Goal: Task Accomplishment & Management: Manage account settings

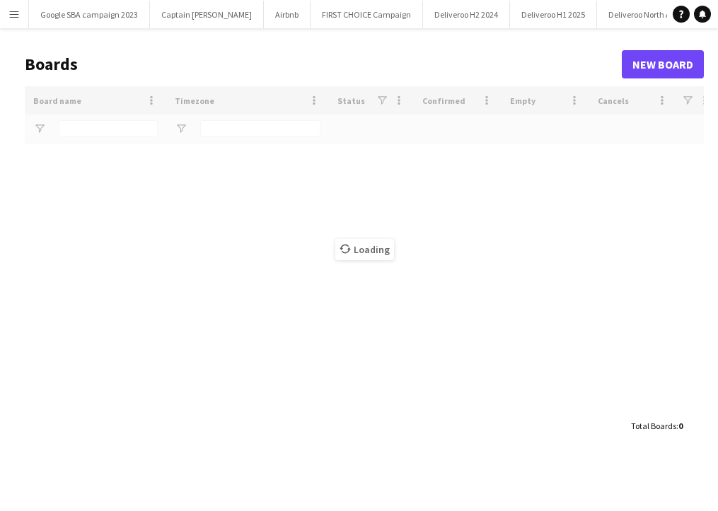
type input "***"
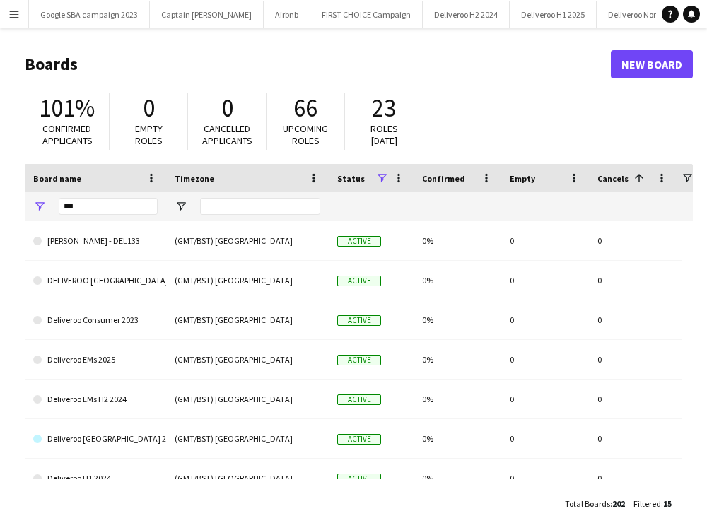
click at [6, 9] on button "Menu" at bounding box center [14, 14] width 28 height 28
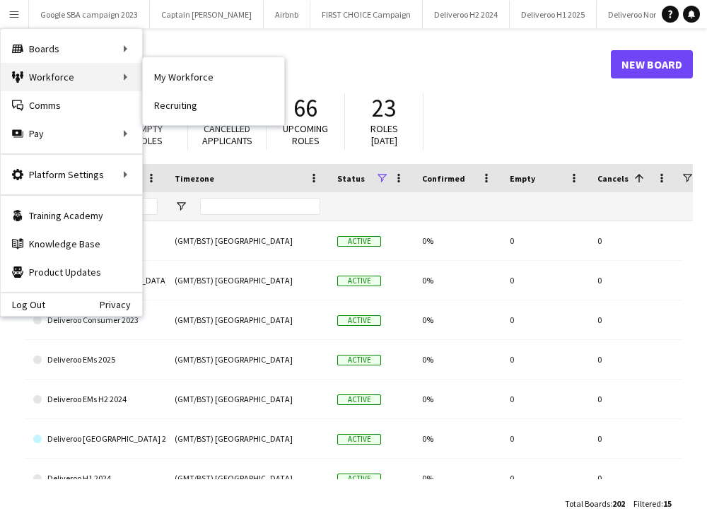
click at [57, 74] on div "Workforce Workforce" at bounding box center [71, 77] width 141 height 28
click at [102, 69] on div "Workforce Workforce" at bounding box center [71, 77] width 141 height 28
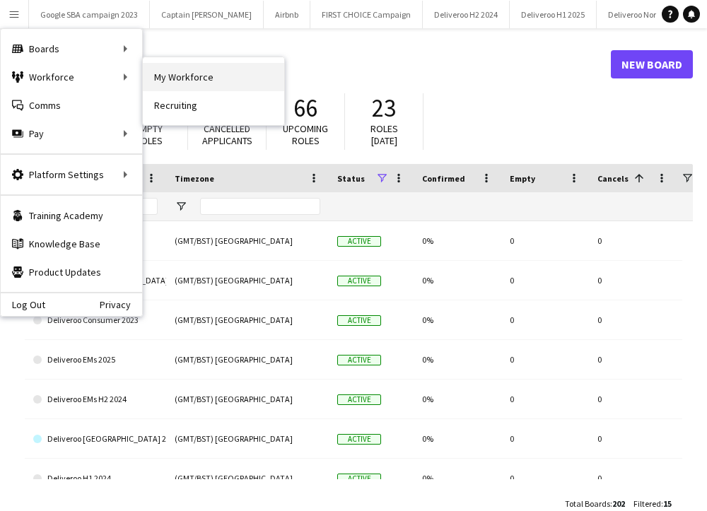
click at [165, 77] on link "My Workforce" at bounding box center [213, 77] width 141 height 28
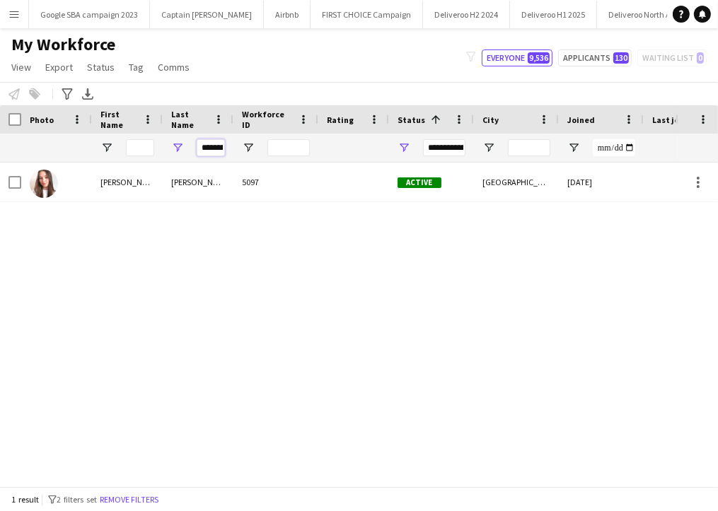
click at [221, 145] on input "**********" at bounding box center [211, 147] width 28 height 17
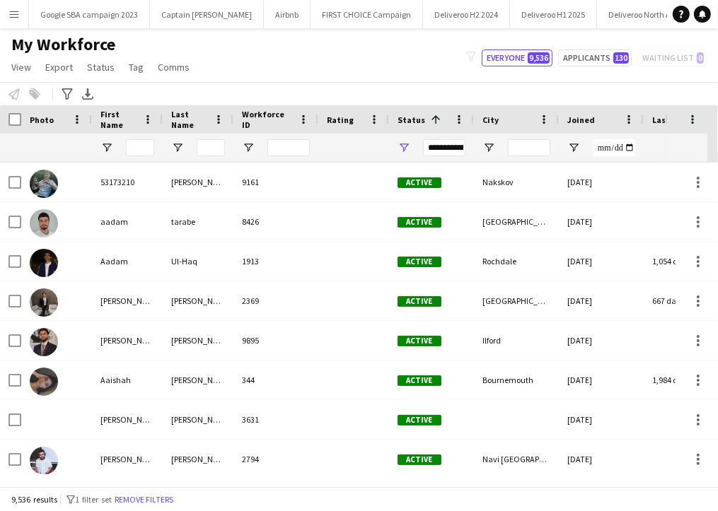
click at [163, 145] on div at bounding box center [198, 148] width 71 height 28
click at [144, 145] on input "First Name Filter Input" at bounding box center [140, 147] width 28 height 17
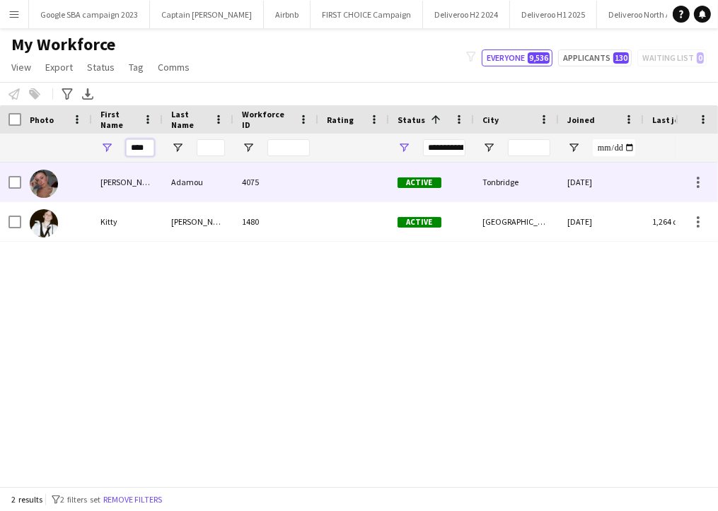
type input "****"
click at [165, 192] on div "Adamou" at bounding box center [198, 182] width 71 height 39
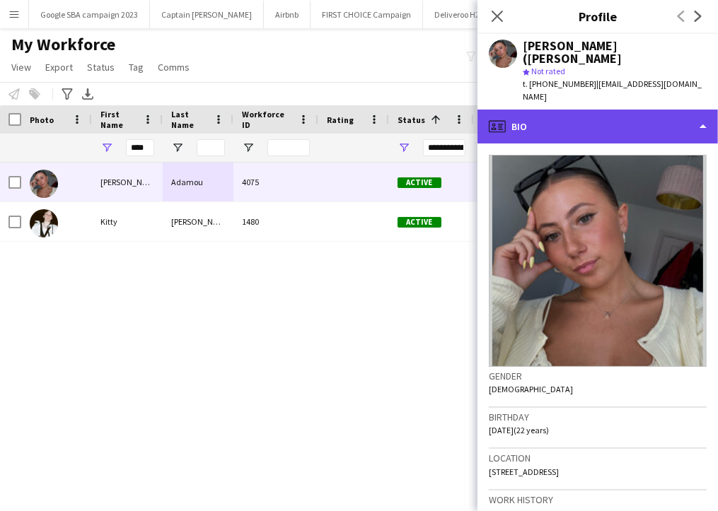
click at [572, 110] on div "profile Bio" at bounding box center [597, 127] width 240 height 34
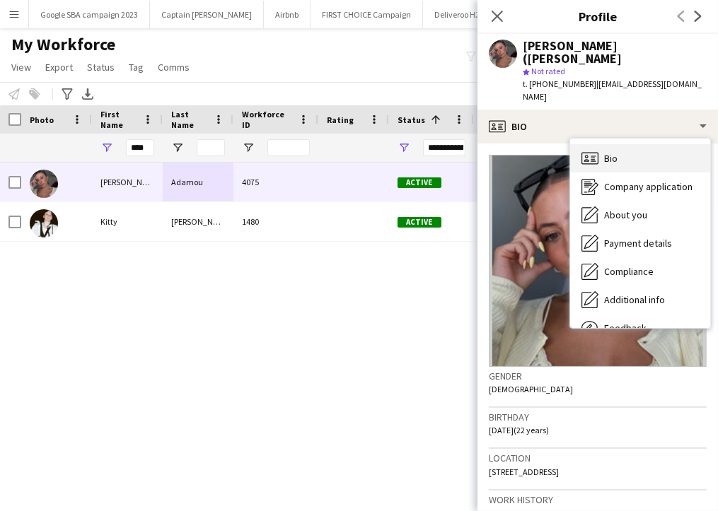
click at [642, 144] on div "Bio Bio" at bounding box center [640, 158] width 140 height 28
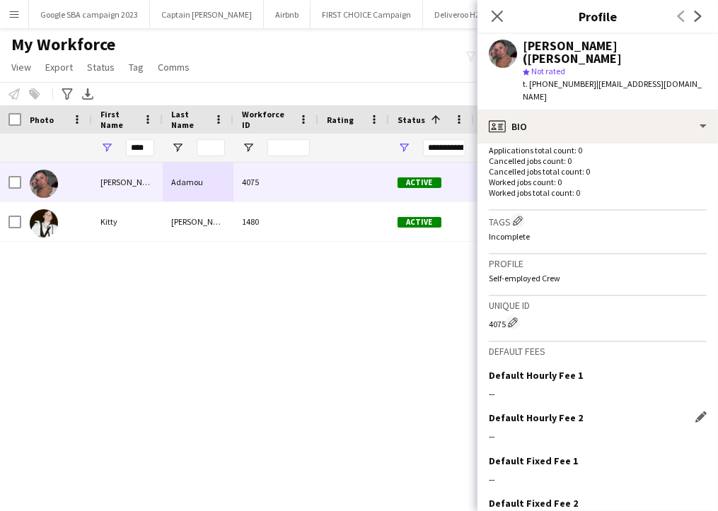
scroll to position [417, 0]
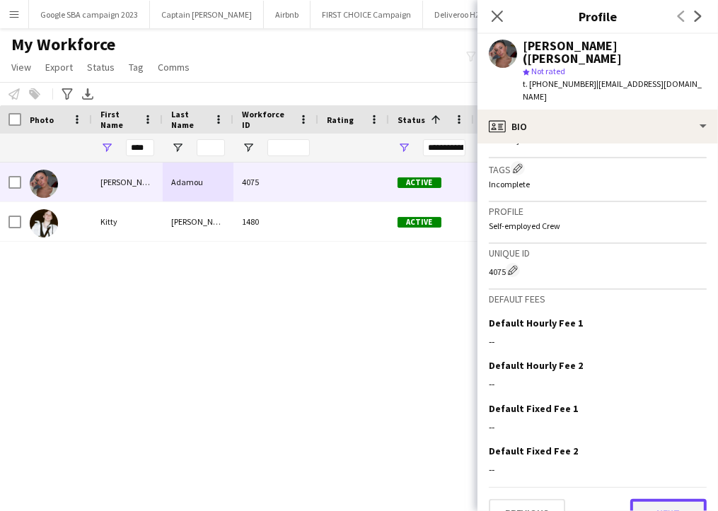
click at [658, 499] on button "Next" at bounding box center [668, 513] width 76 height 28
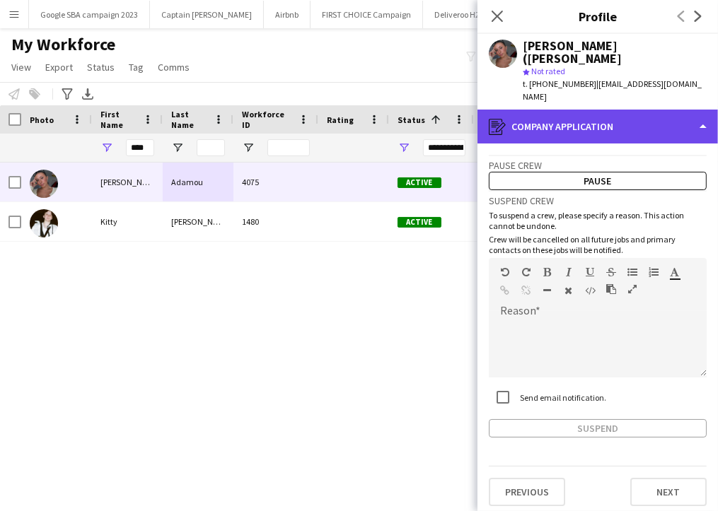
click at [605, 112] on div "register Company application" at bounding box center [597, 127] width 240 height 34
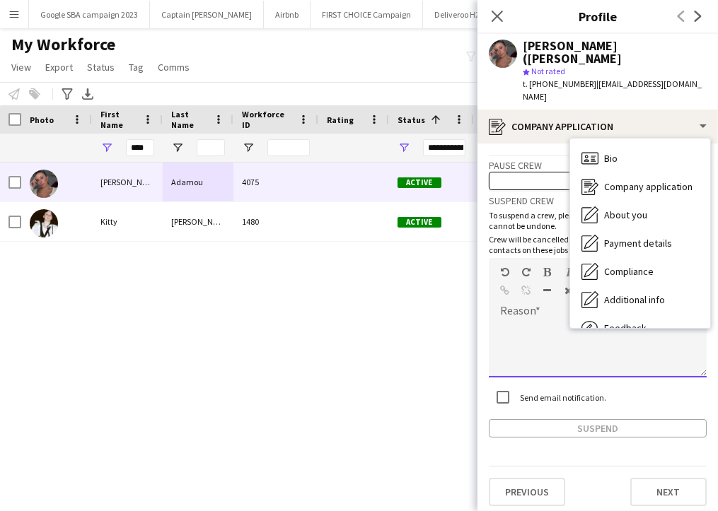
click at [527, 321] on div at bounding box center [598, 349] width 218 height 57
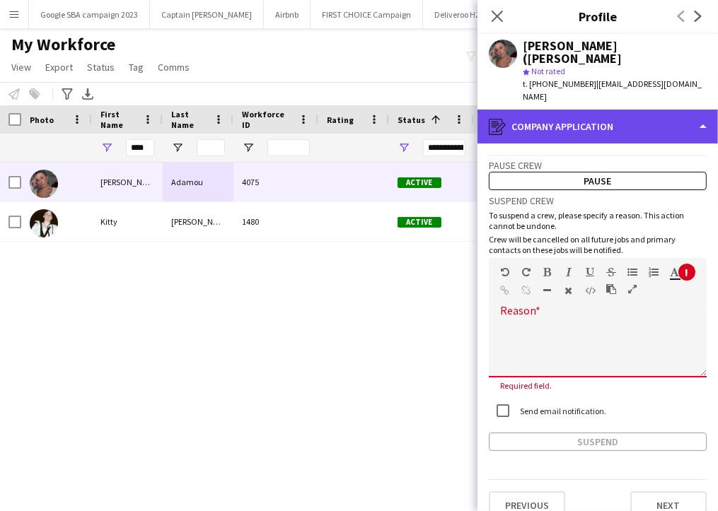
click at [549, 110] on div "register Company application" at bounding box center [597, 127] width 240 height 34
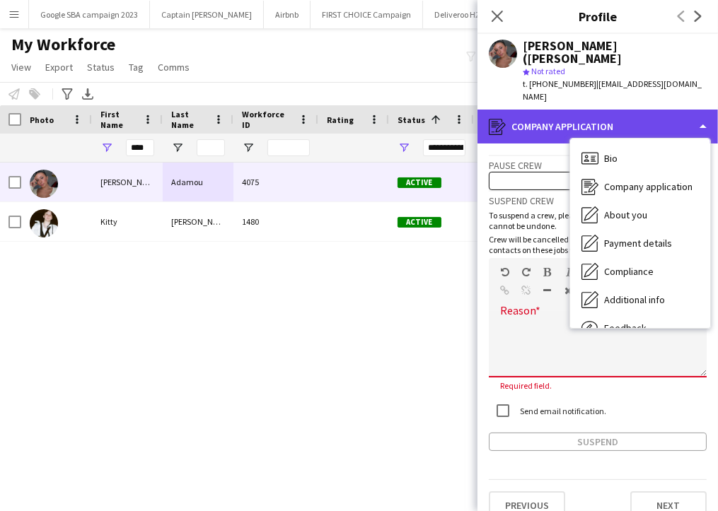
click at [549, 110] on div "register Company application" at bounding box center [597, 127] width 240 height 34
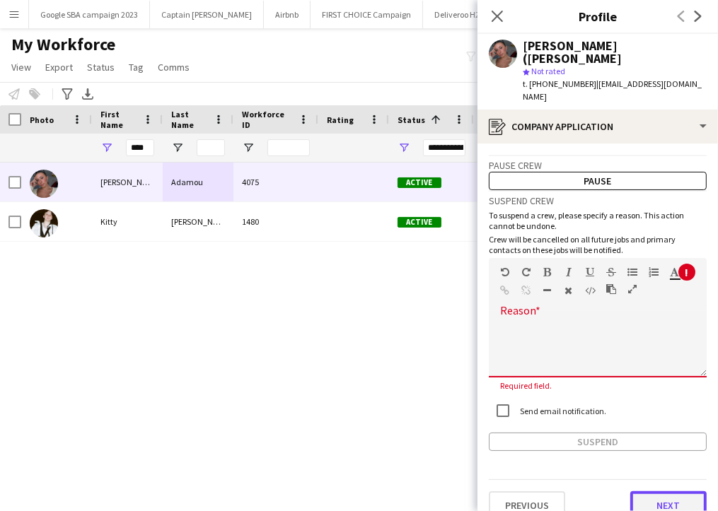
click at [658, 491] on button "Next" at bounding box center [668, 505] width 76 height 28
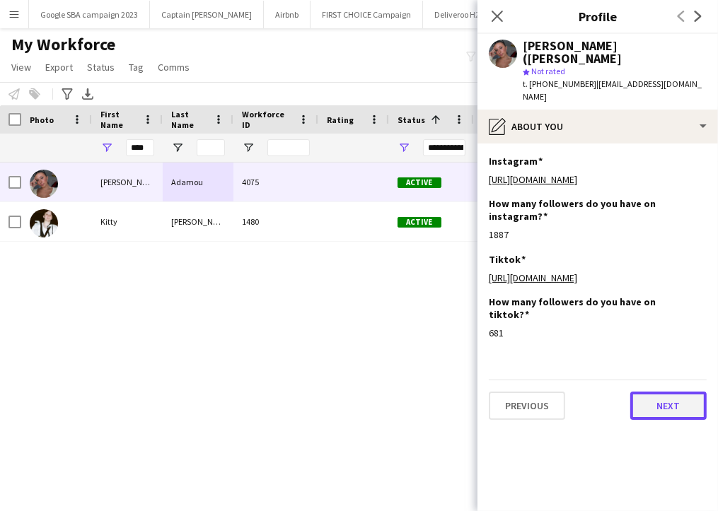
click at [650, 404] on button "Next" at bounding box center [668, 406] width 76 height 28
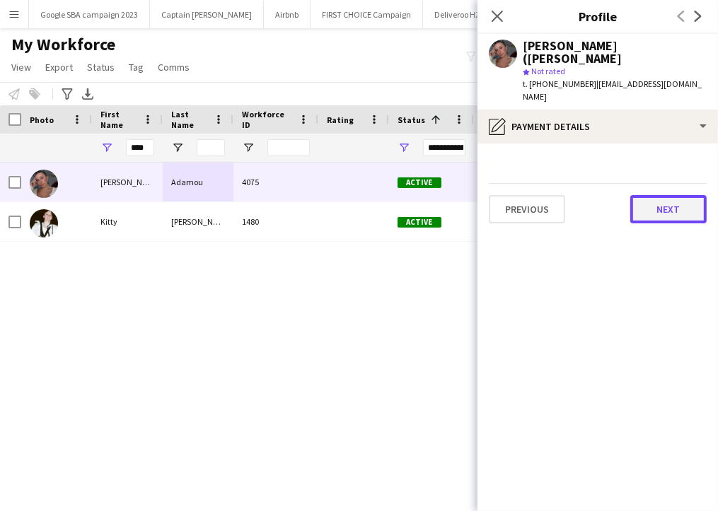
click at [637, 195] on button "Next" at bounding box center [668, 209] width 76 height 28
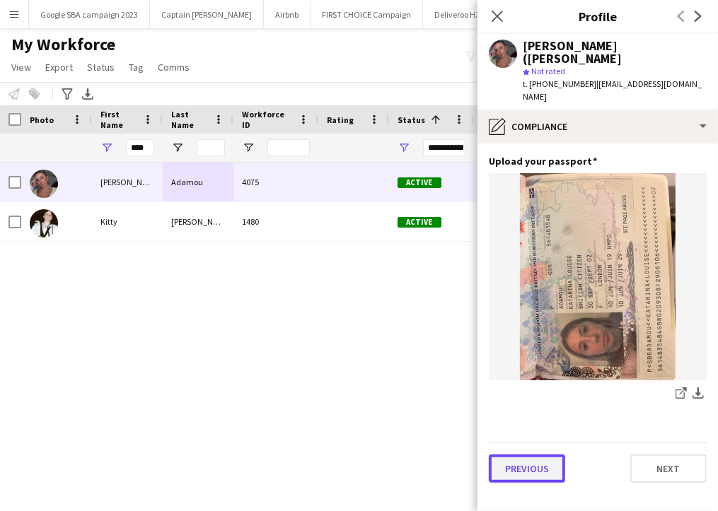
click at [515, 455] on button "Previous" at bounding box center [527, 469] width 76 height 28
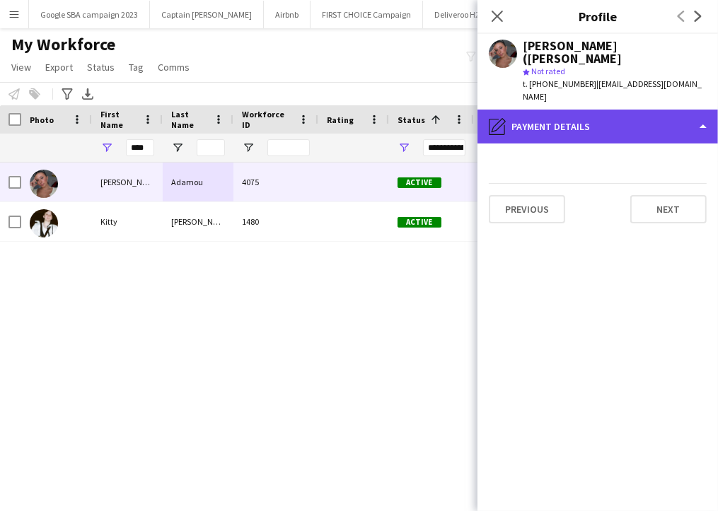
click at [570, 110] on div "pencil4 Payment details" at bounding box center [597, 127] width 240 height 34
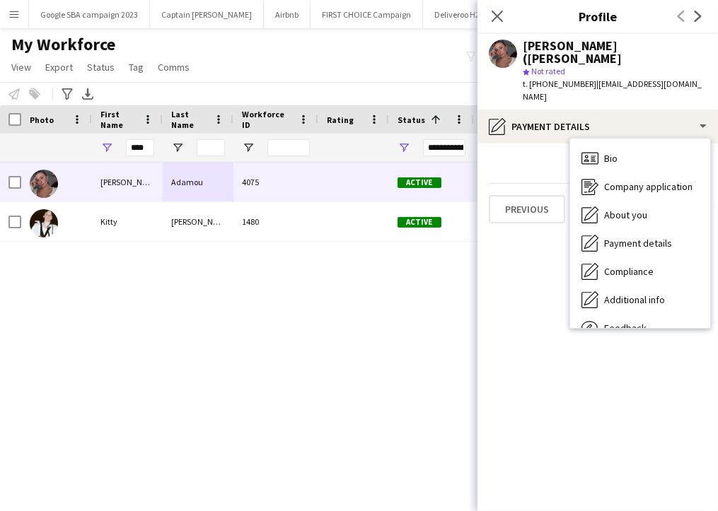
click at [542, 233] on app-section-data-types "Previous Next" at bounding box center [597, 328] width 240 height 368
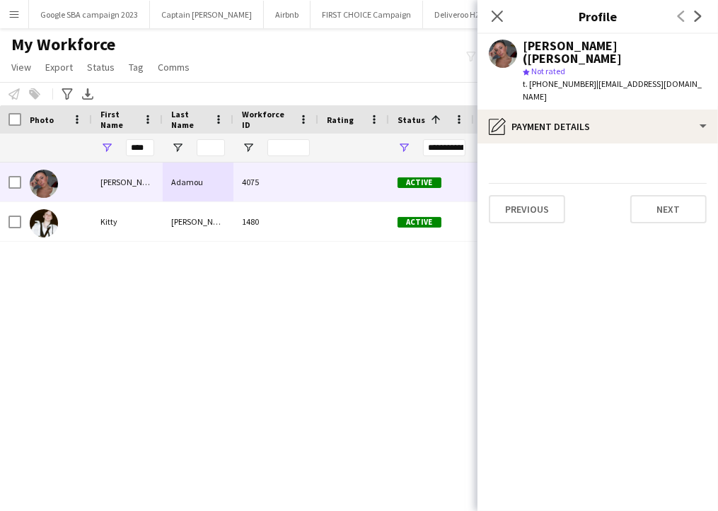
click at [661, 183] on div "Previous Next" at bounding box center [598, 203] width 218 height 40
click at [666, 196] on button "Next" at bounding box center [668, 209] width 76 height 28
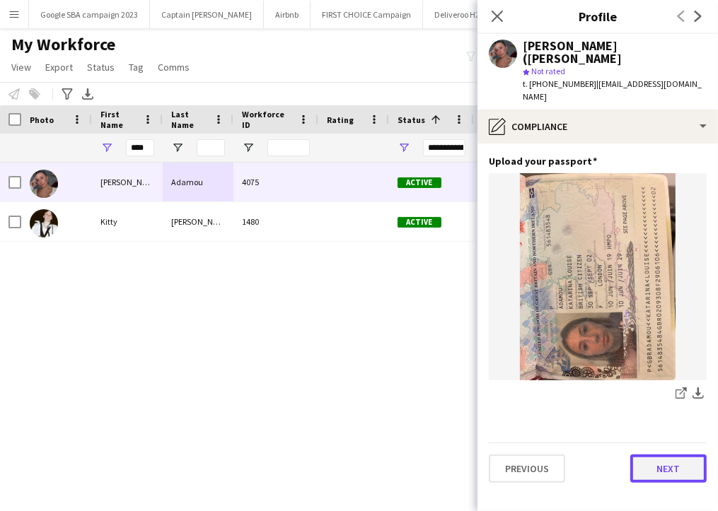
click at [662, 455] on button "Next" at bounding box center [668, 469] width 76 height 28
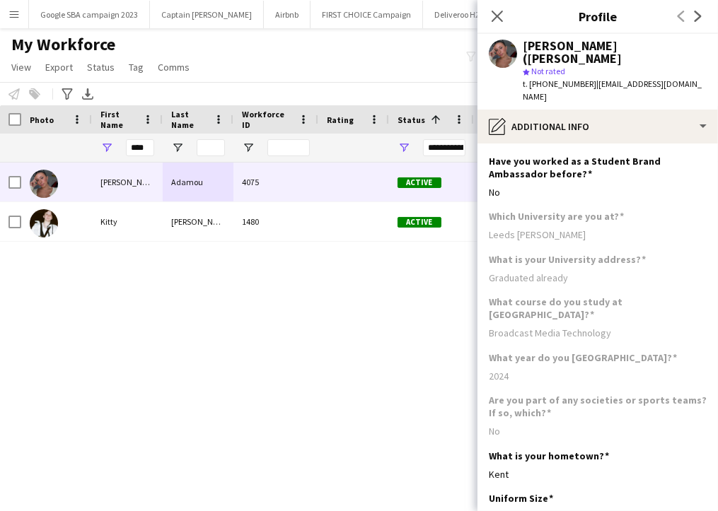
scroll to position [64, 0]
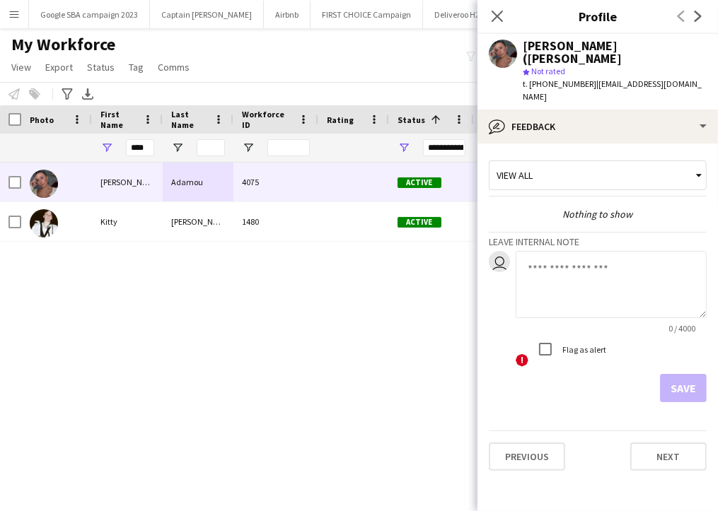
click at [627, 162] on div "View all" at bounding box center [590, 175] width 202 height 27
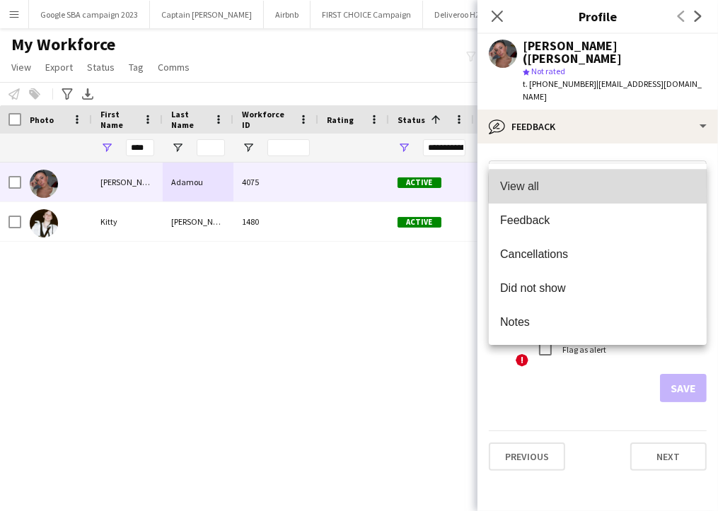
click at [600, 189] on span "View all" at bounding box center [597, 186] width 195 height 13
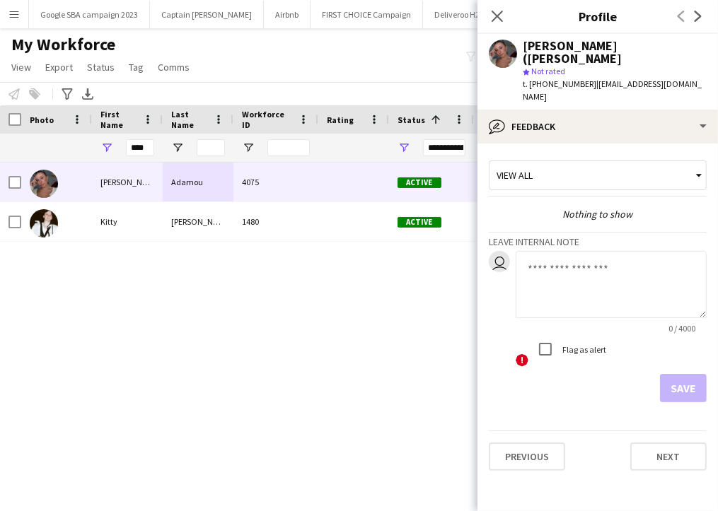
click at [614, 269] on textarea at bounding box center [611, 284] width 191 height 67
click at [668, 443] on button "Next" at bounding box center [668, 457] width 76 height 28
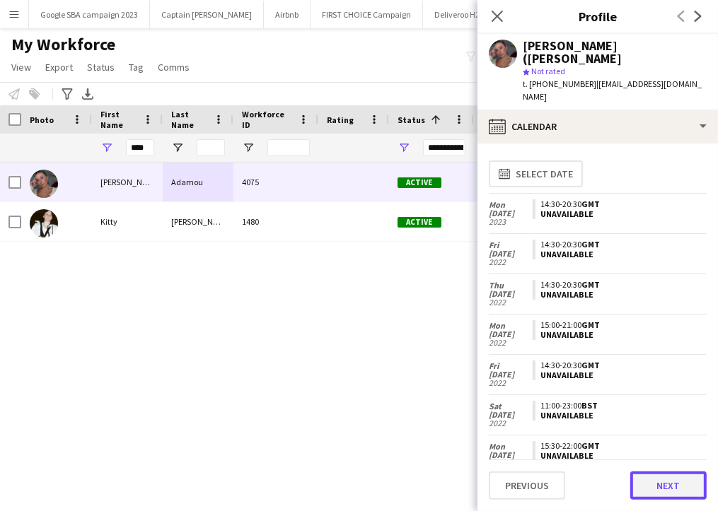
click at [661, 488] on button "Next" at bounding box center [668, 486] width 76 height 28
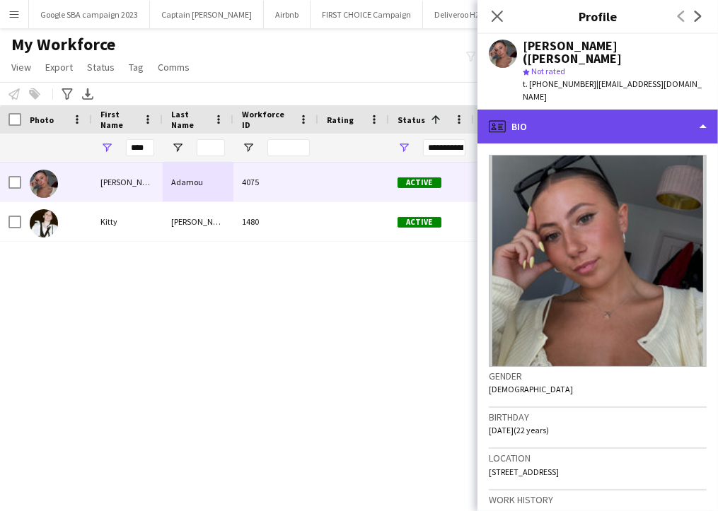
click at [590, 111] on div "profile Bio" at bounding box center [597, 127] width 240 height 34
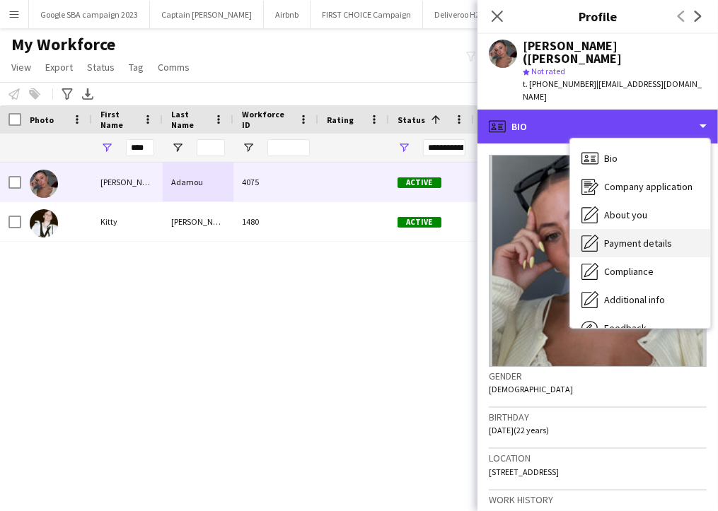
scroll to position [48, 0]
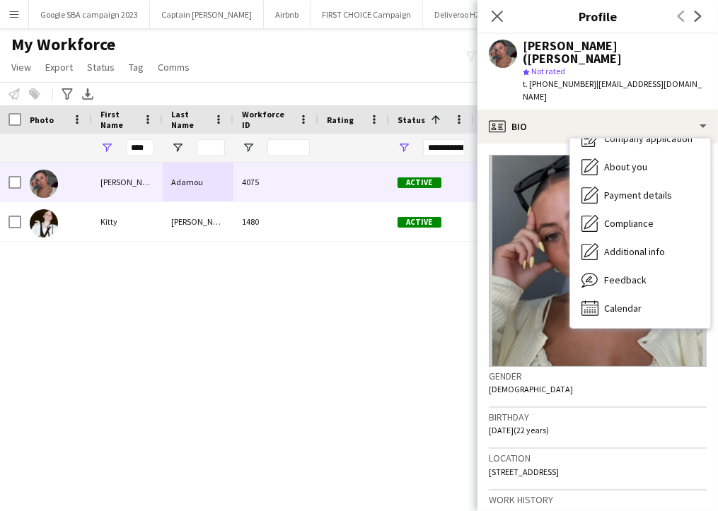
click at [532, 176] on img at bounding box center [598, 261] width 218 height 212
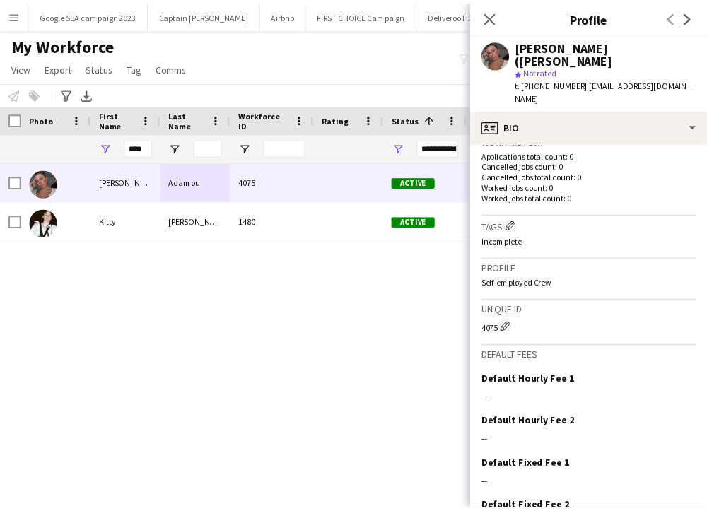
scroll to position [417, 0]
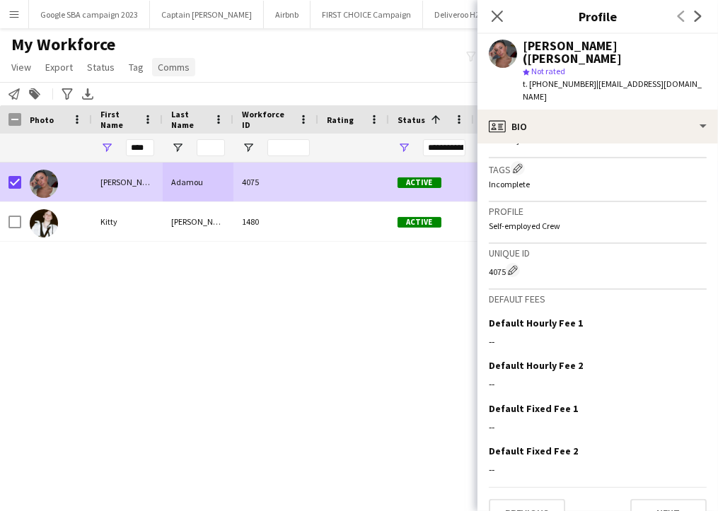
click at [163, 66] on span "Comms" at bounding box center [174, 67] width 32 height 13
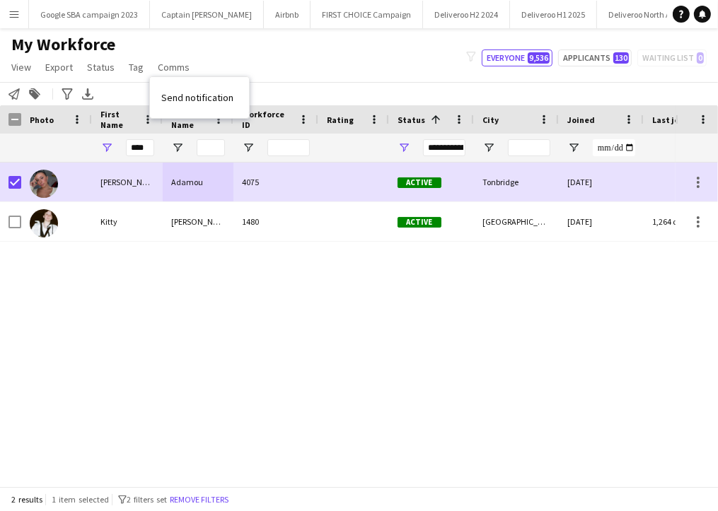
click at [276, 64] on div "My Workforce View Views Default view Deliveroo New view Update view Delete view…" at bounding box center [359, 58] width 718 height 48
click at [95, 61] on span "Status" at bounding box center [101, 67] width 28 height 13
click at [257, 47] on div "My Workforce View Views Default view Deliveroo New view Update view Delete view…" at bounding box center [359, 58] width 718 height 48
click at [14, 15] on app-icon "Menu" at bounding box center [13, 13] width 11 height 11
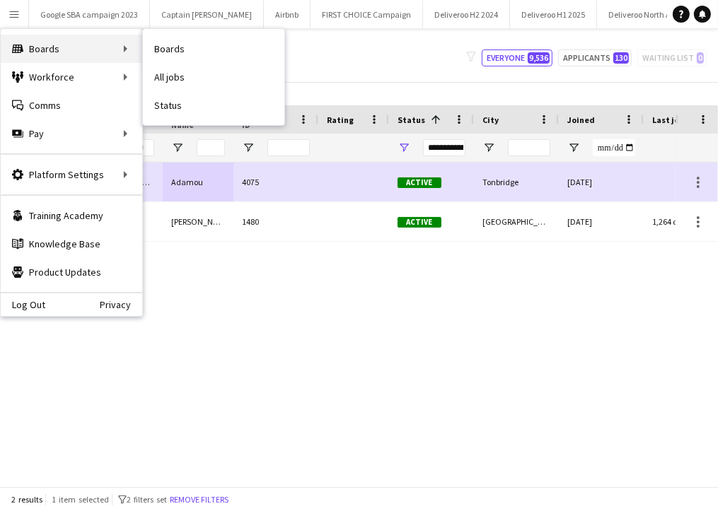
click at [65, 46] on div "Boards Boards" at bounding box center [71, 49] width 141 height 28
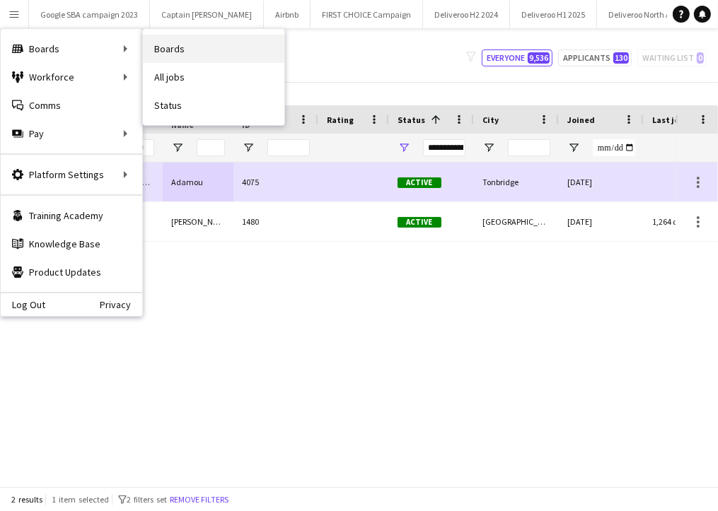
click at [161, 46] on link "Boards" at bounding box center [213, 49] width 141 height 28
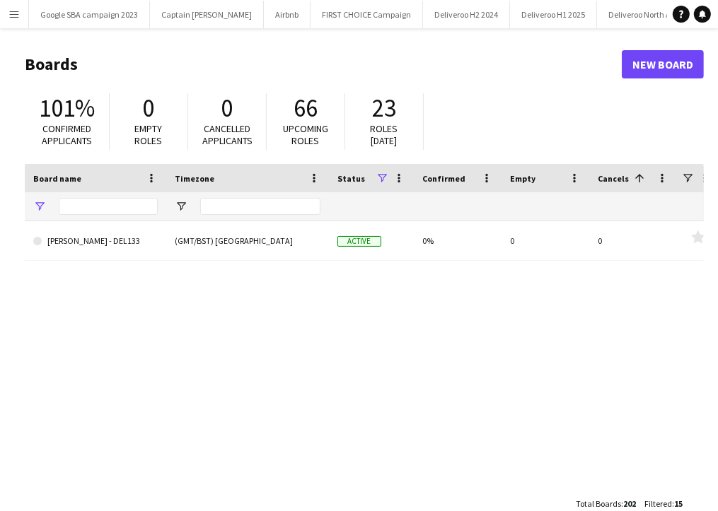
type input "***"
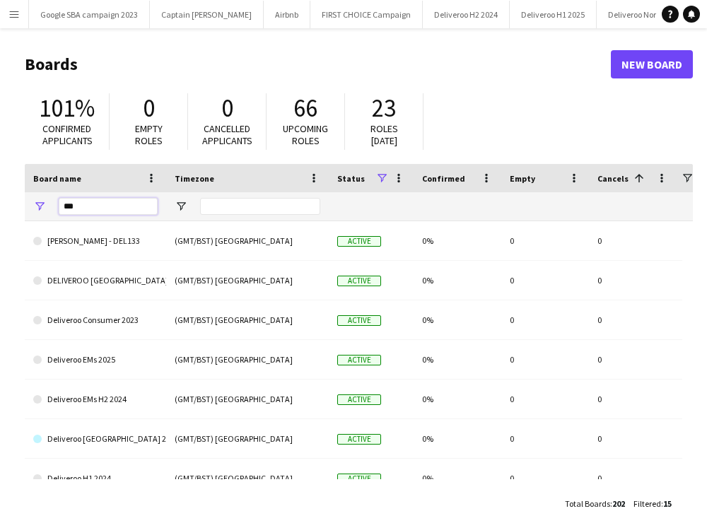
click at [115, 210] on input "***" at bounding box center [108, 206] width 99 height 17
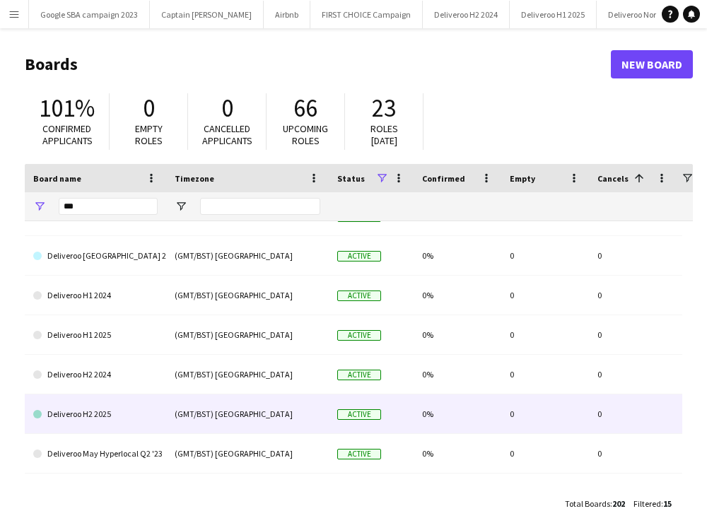
click at [117, 412] on link "Deliveroo H2 2025" at bounding box center [95, 415] width 124 height 40
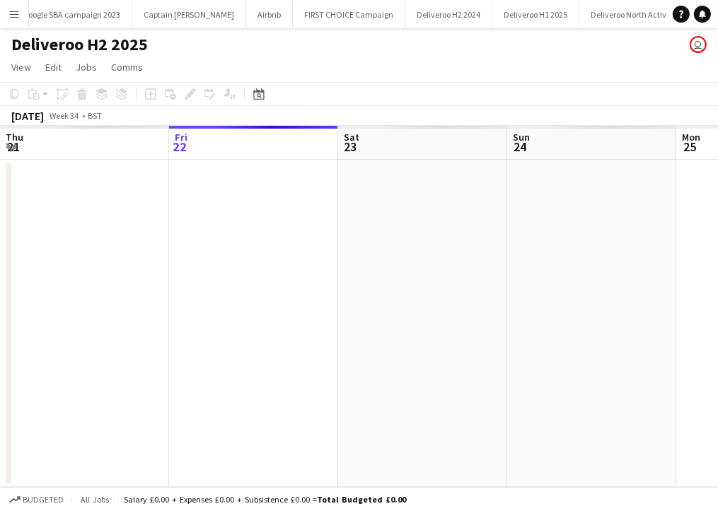
scroll to position [0, 204]
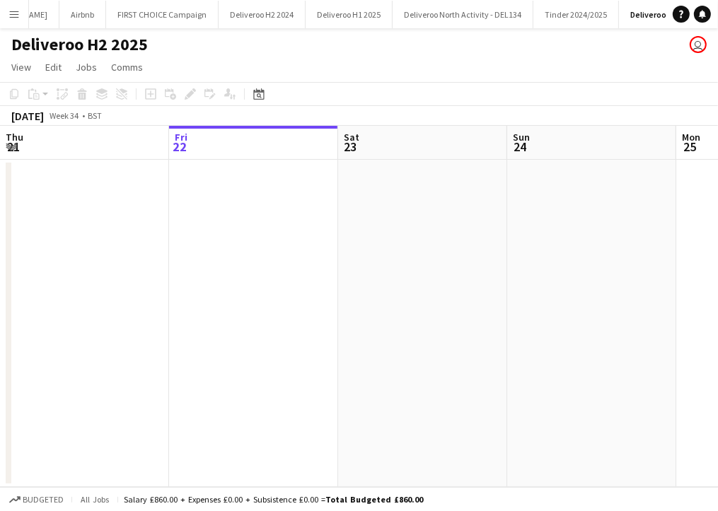
click at [223, 218] on app-date-cell at bounding box center [253, 323] width 169 height 327
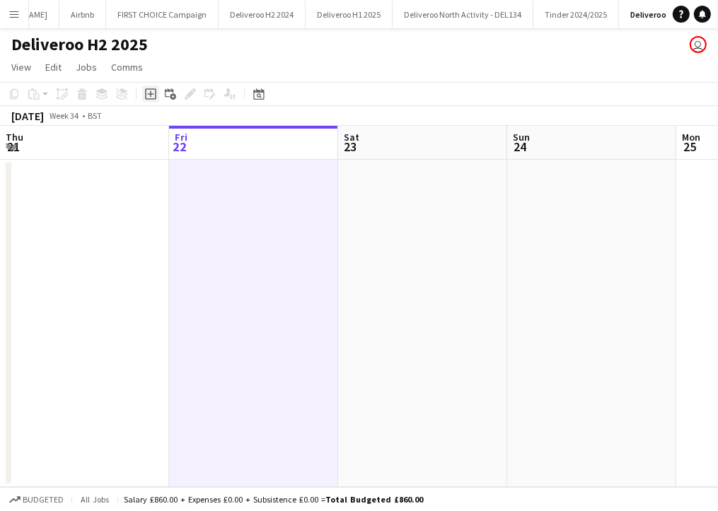
click at [156, 95] on icon at bounding box center [150, 93] width 11 height 11
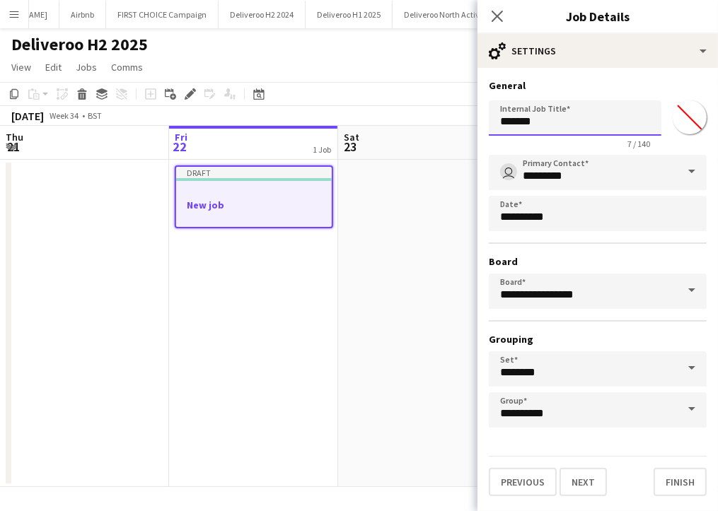
click at [537, 120] on input "*******" at bounding box center [575, 117] width 173 height 35
drag, startPoint x: 541, startPoint y: 120, endPoint x: 479, endPoint y: 118, distance: 61.6
click at [479, 118] on form "**********" at bounding box center [597, 287] width 240 height 417
type input "*"
type input "**********"
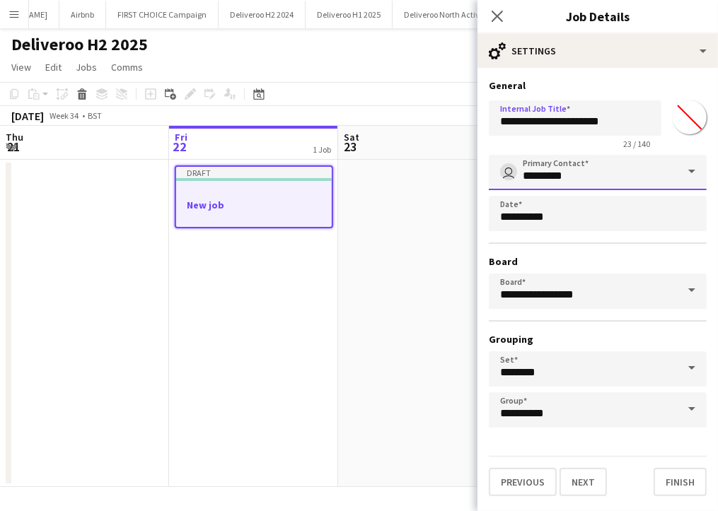
click at [645, 181] on input "*********" at bounding box center [598, 172] width 218 height 35
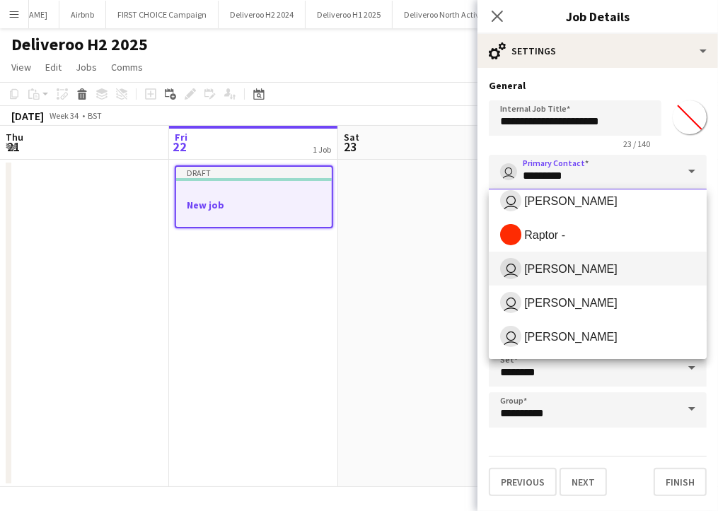
scroll to position [147, 0]
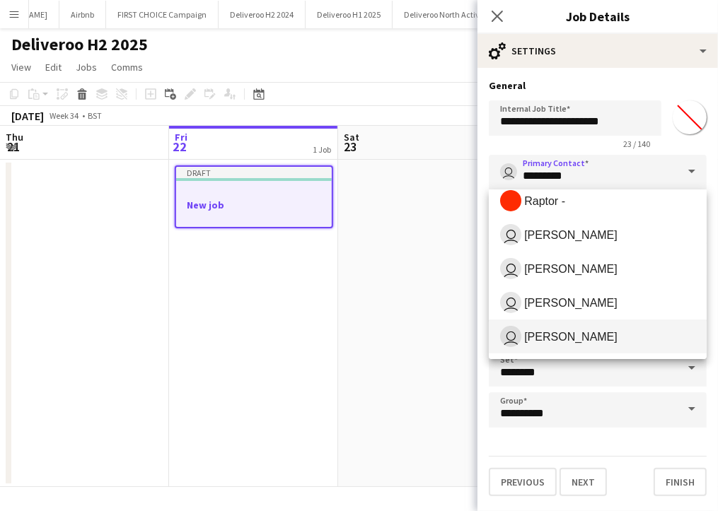
click at [584, 330] on span "[PERSON_NAME]" at bounding box center [570, 336] width 93 height 13
type input "**********"
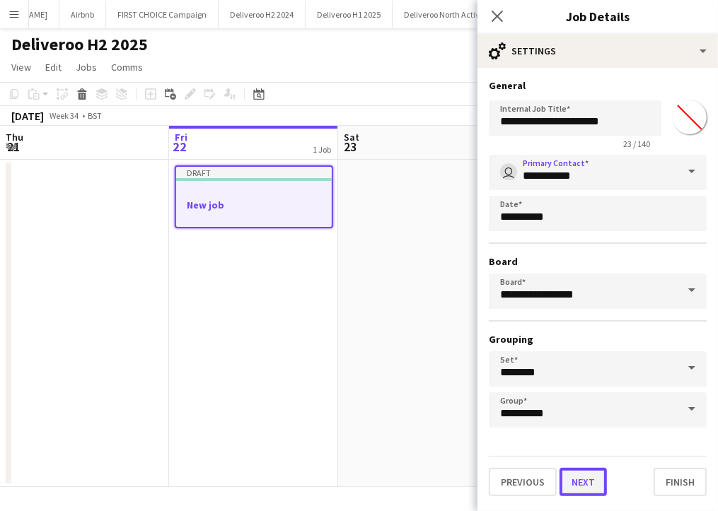
click at [581, 489] on button "Next" at bounding box center [582, 482] width 47 height 28
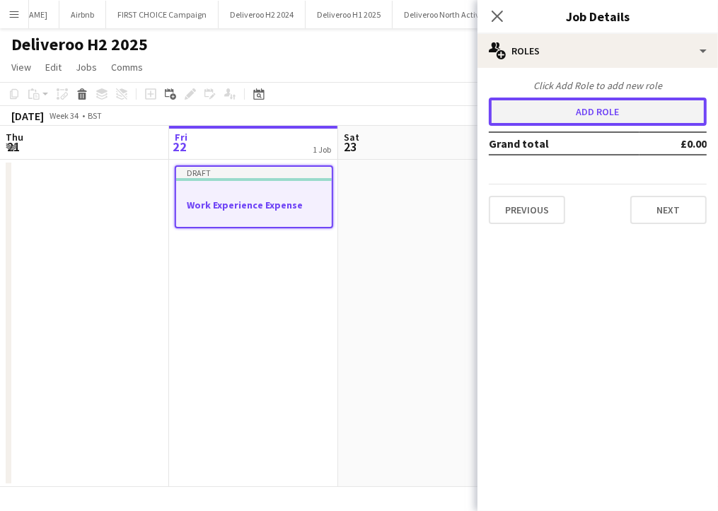
click at [612, 112] on button "Add role" at bounding box center [598, 112] width 218 height 28
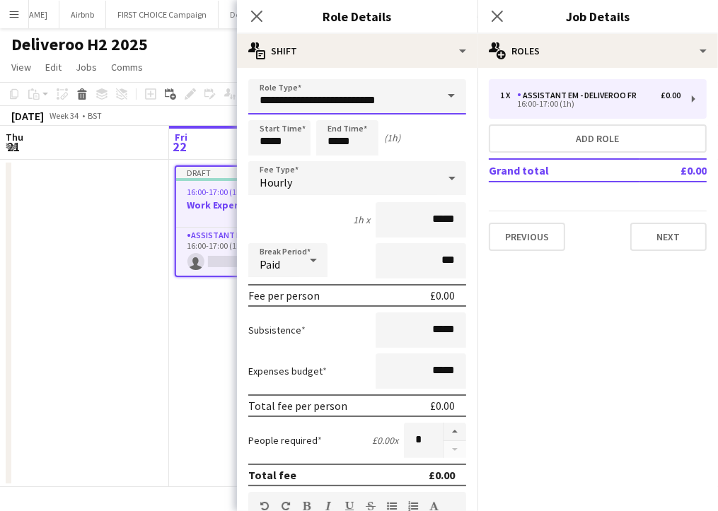
click at [395, 100] on input "**********" at bounding box center [357, 96] width 218 height 35
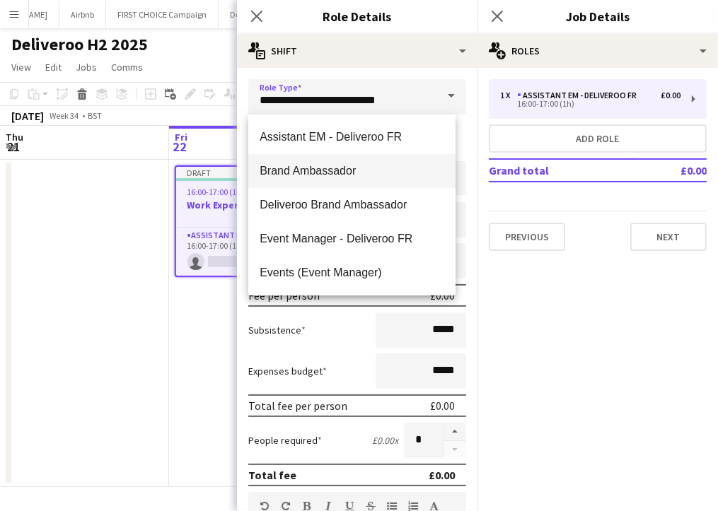
click at [368, 177] on mat-option "Brand Ambassador" at bounding box center [351, 171] width 207 height 34
type input "**********"
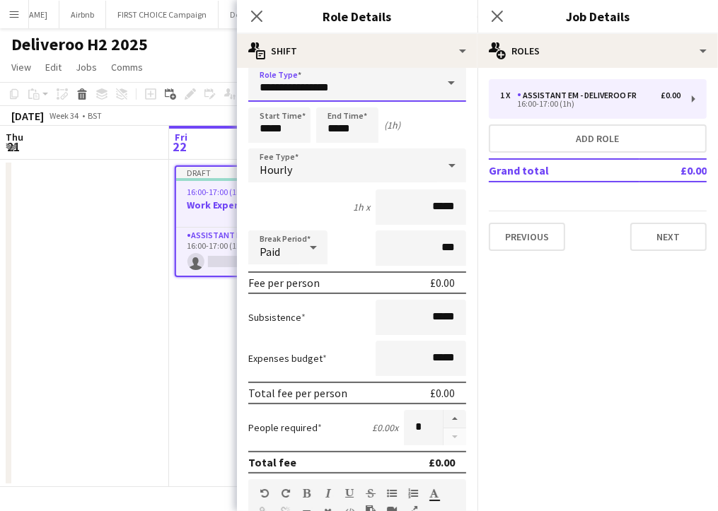
scroll to position [0, 0]
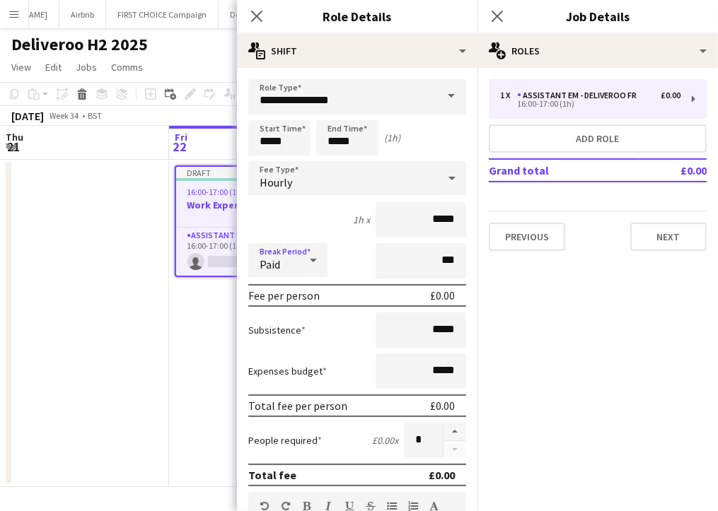
click at [300, 255] on div at bounding box center [313, 260] width 28 height 28
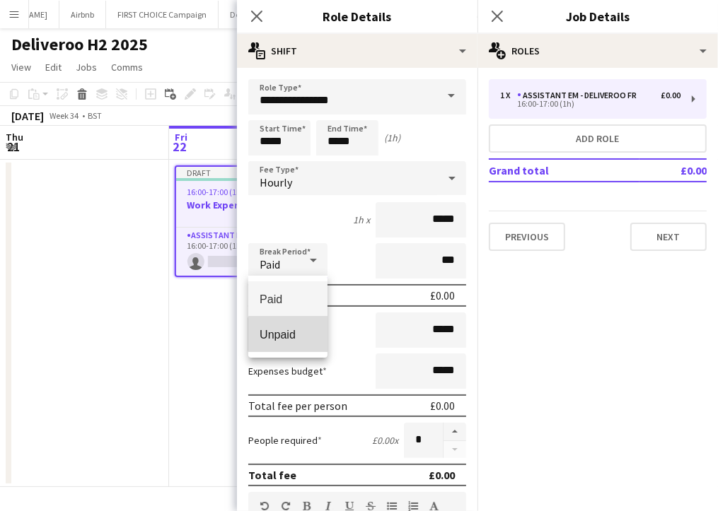
click at [291, 334] on span "Unpaid" at bounding box center [288, 334] width 57 height 13
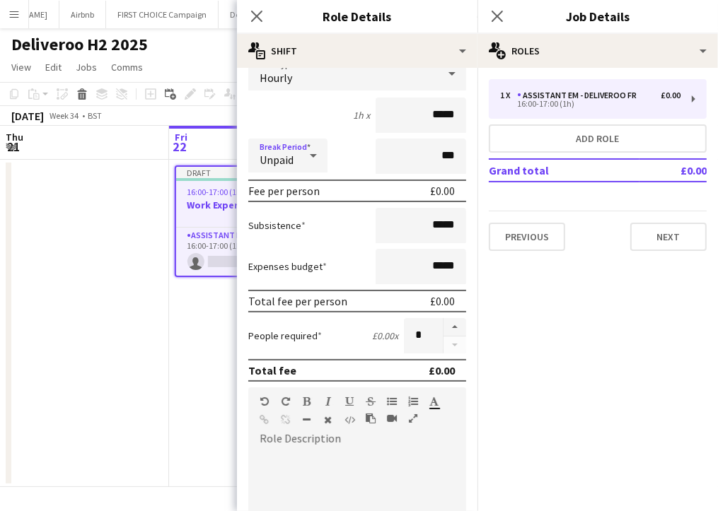
scroll to position [107, 0]
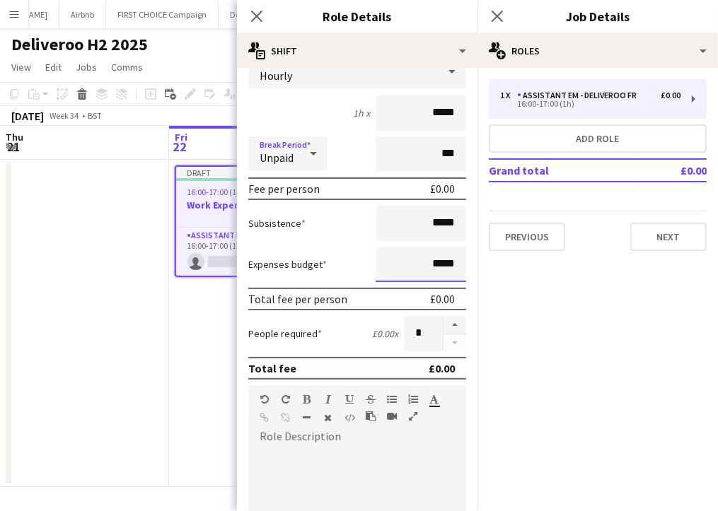
click at [424, 262] on input "*****" at bounding box center [420, 264] width 91 height 35
click at [182, 302] on app-date-cell "Draft 16:00-17:00 (1h) 0/1 Work Experience Expense 1 Role Assistant EM - Delive…" at bounding box center [253, 323] width 169 height 327
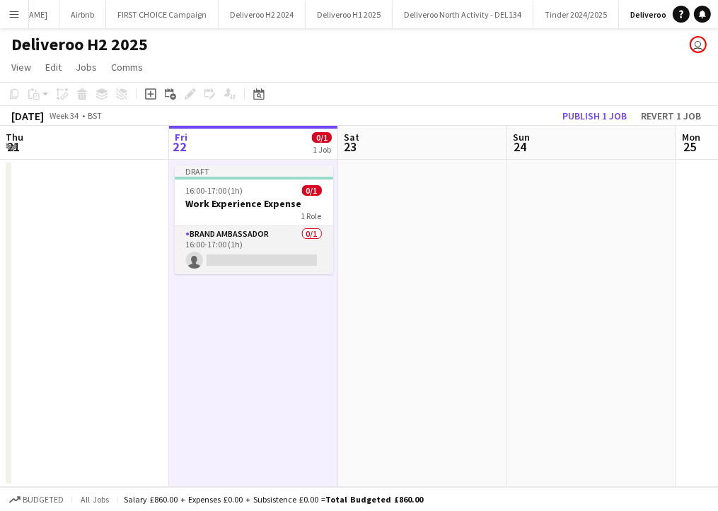
click at [289, 235] on app-card-role "Brand Ambassador 0/1 16:00-17:00 (1h) single-neutral-actions" at bounding box center [254, 250] width 158 height 48
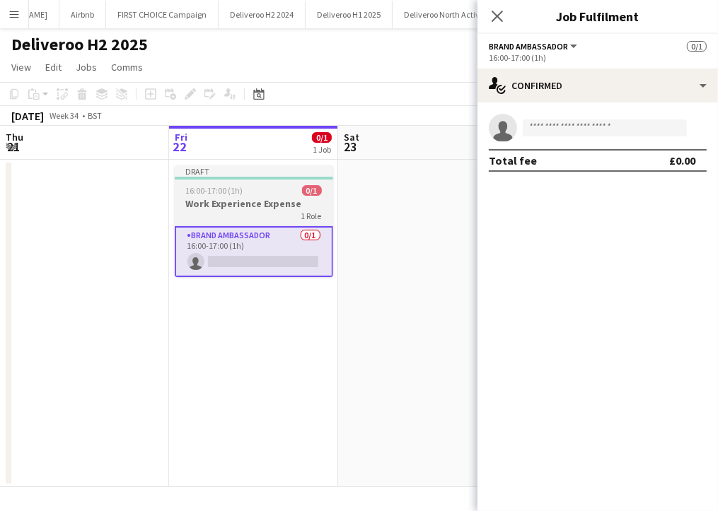
click at [272, 202] on h3 "Work Experience Expense" at bounding box center [254, 203] width 158 height 13
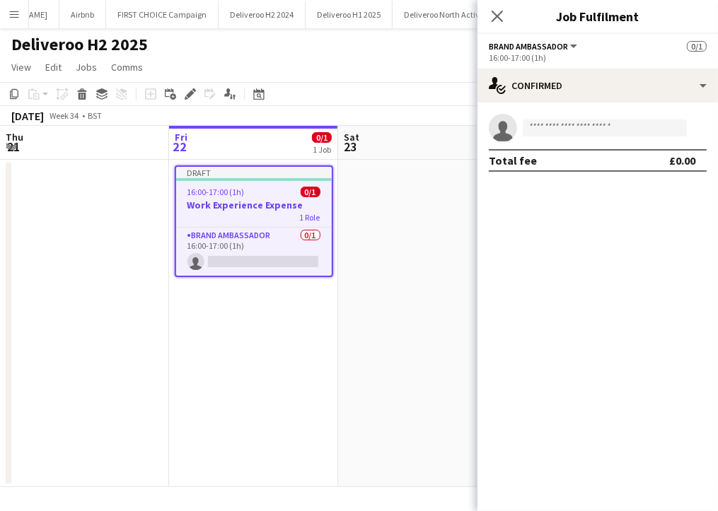
click at [537, 57] on div "16:00-17:00 (1h)" at bounding box center [598, 57] width 218 height 11
click at [557, 47] on span "Brand Ambassador" at bounding box center [528, 46] width 79 height 11
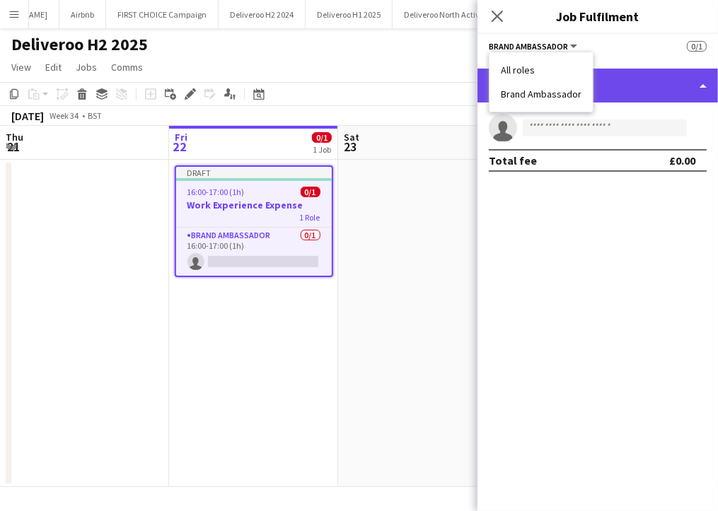
click at [629, 69] on div "single-neutral-actions-check-2 Confirmed" at bounding box center [597, 86] width 240 height 34
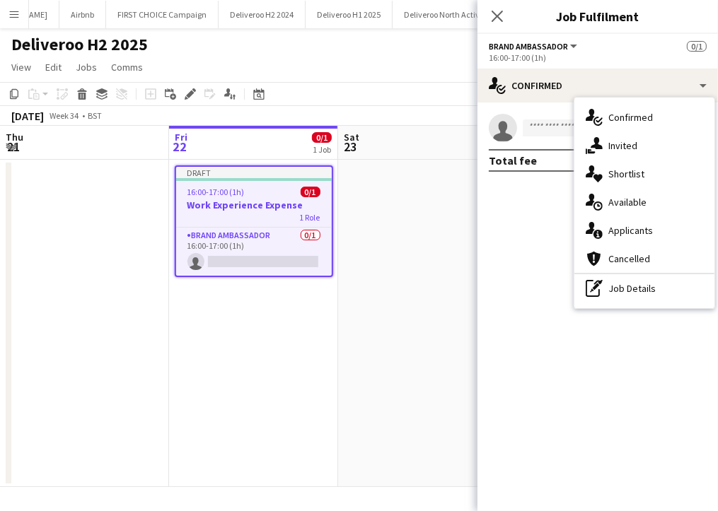
click at [506, 136] on icon at bounding box center [503, 132] width 20 height 20
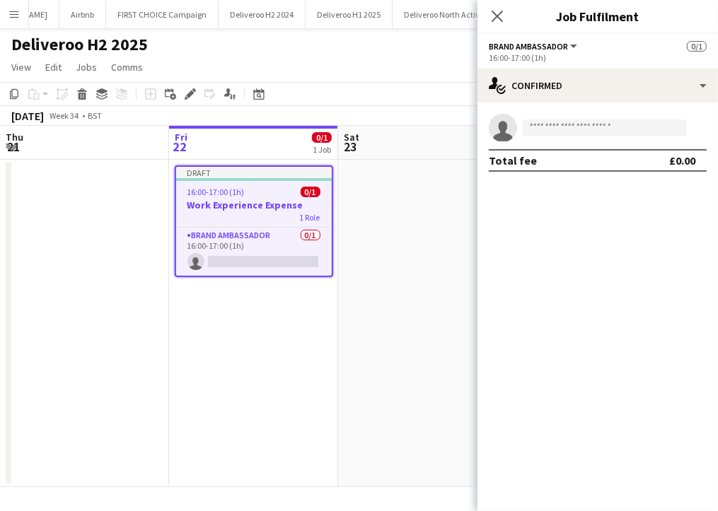
click at [276, 220] on div "1 Role" at bounding box center [254, 216] width 156 height 11
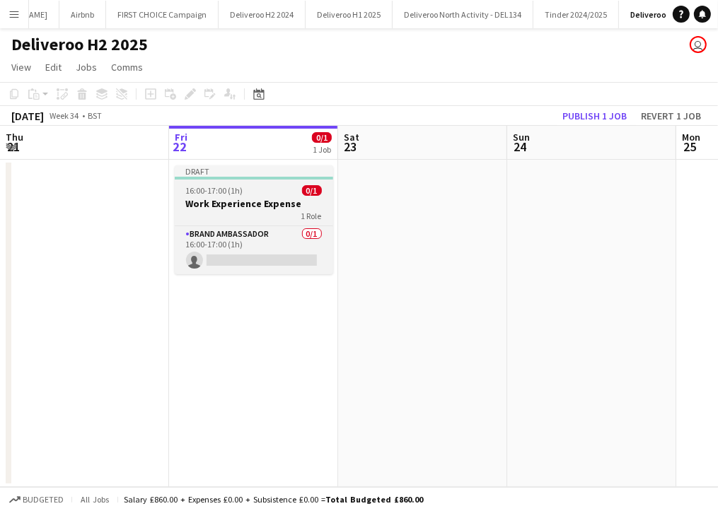
click at [255, 204] on h3 "Work Experience Expense" at bounding box center [254, 203] width 158 height 13
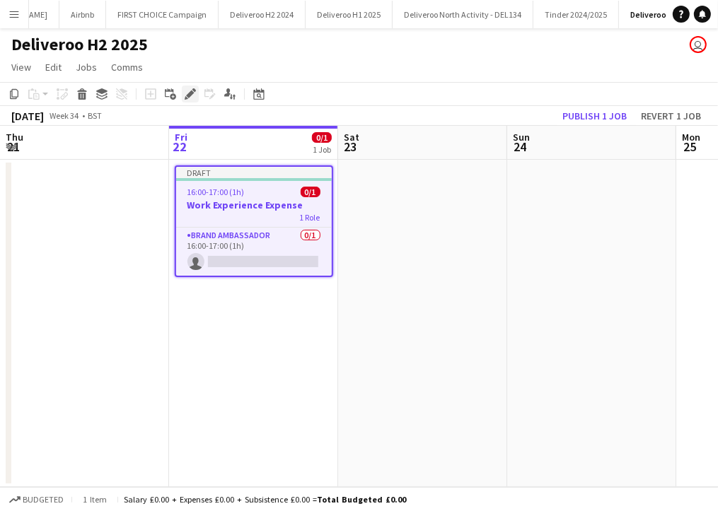
click at [193, 98] on icon "Edit" at bounding box center [190, 93] width 11 height 11
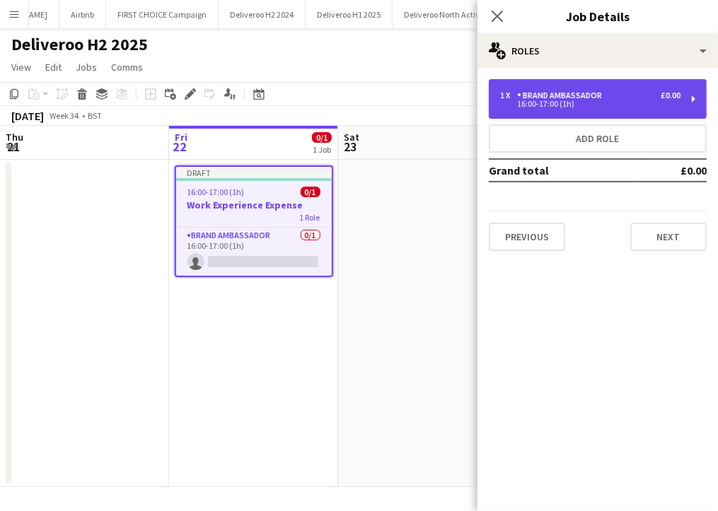
click at [518, 103] on div "16:00-17:00 (1h)" at bounding box center [590, 103] width 180 height 7
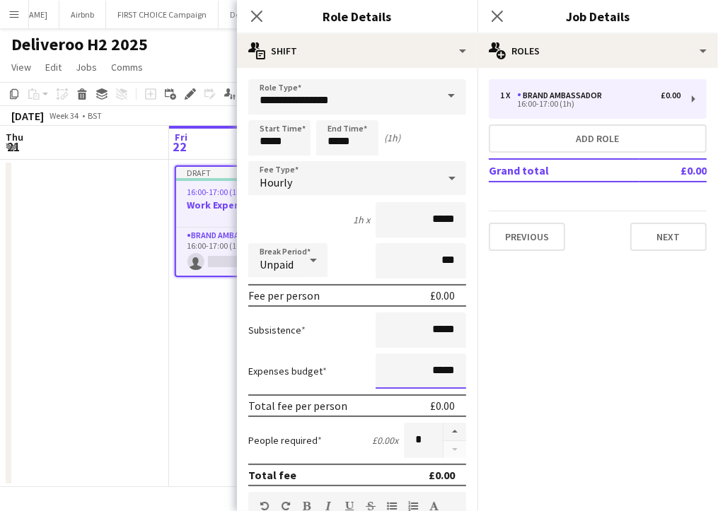
click at [427, 375] on input "*****" at bounding box center [420, 371] width 91 height 35
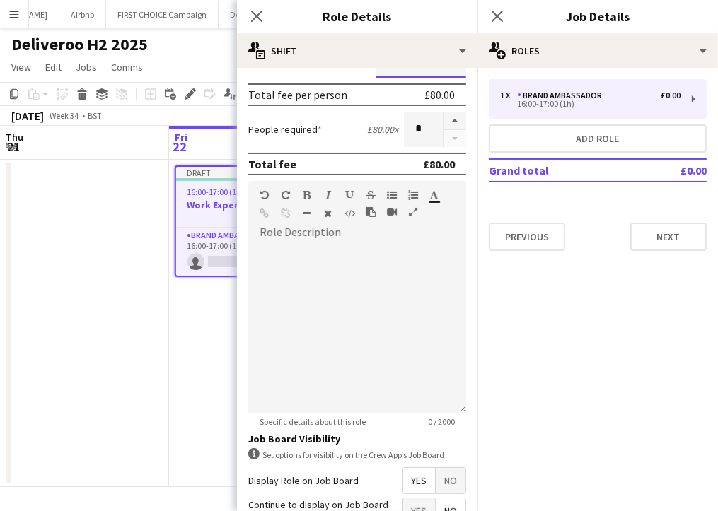
scroll to position [443, 0]
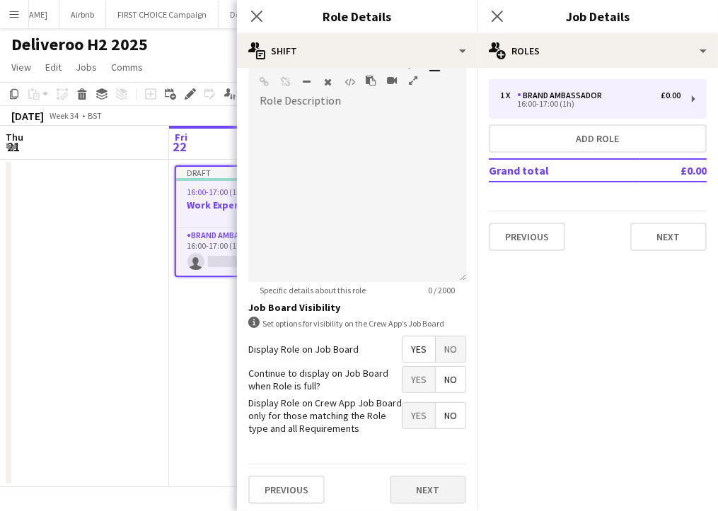
type input "******"
click at [412, 484] on button "Next" at bounding box center [428, 490] width 76 height 28
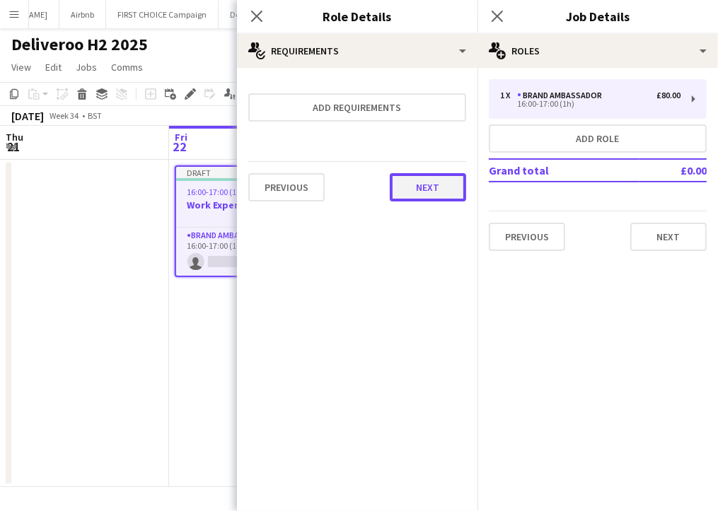
click at [412, 187] on button "Next" at bounding box center [428, 187] width 76 height 28
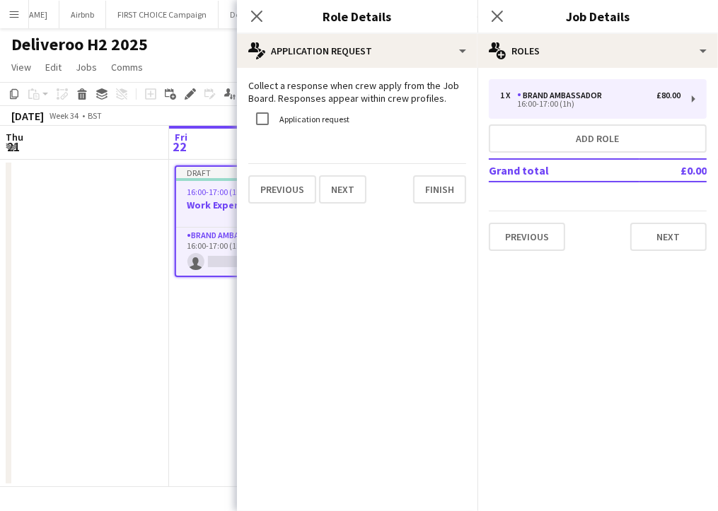
click at [410, 194] on div "Previous Next Finish" at bounding box center [357, 183] width 218 height 40
click at [430, 193] on button "Finish" at bounding box center [439, 189] width 53 height 28
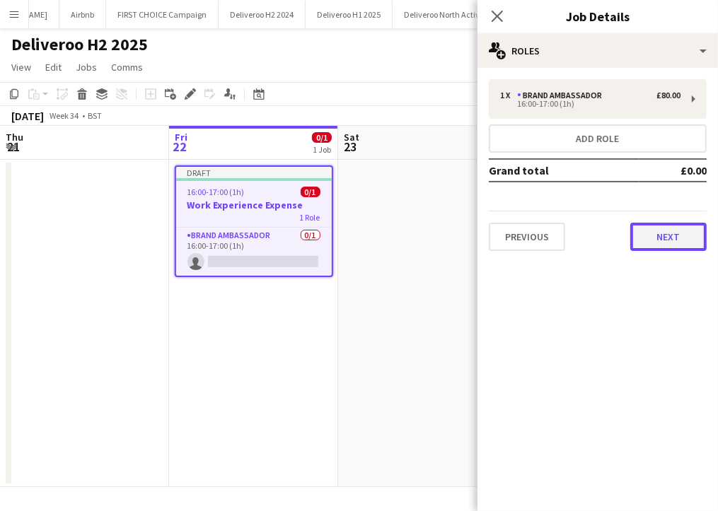
click at [658, 235] on button "Next" at bounding box center [668, 237] width 76 height 28
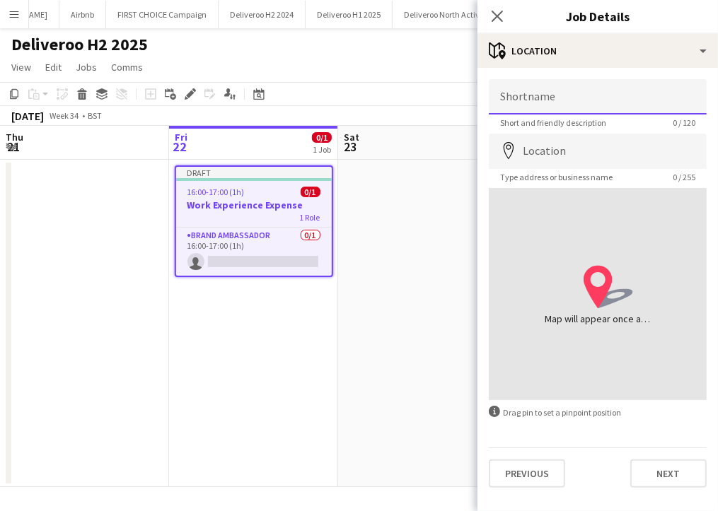
click at [583, 88] on input "Shortname" at bounding box center [598, 96] width 218 height 35
click at [586, 100] on input "**********" at bounding box center [598, 96] width 218 height 35
type input "**********"
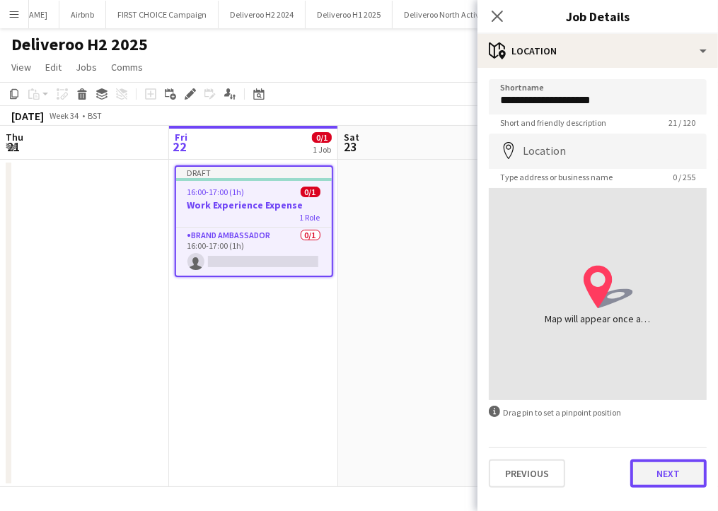
click at [646, 469] on button "Next" at bounding box center [668, 474] width 76 height 28
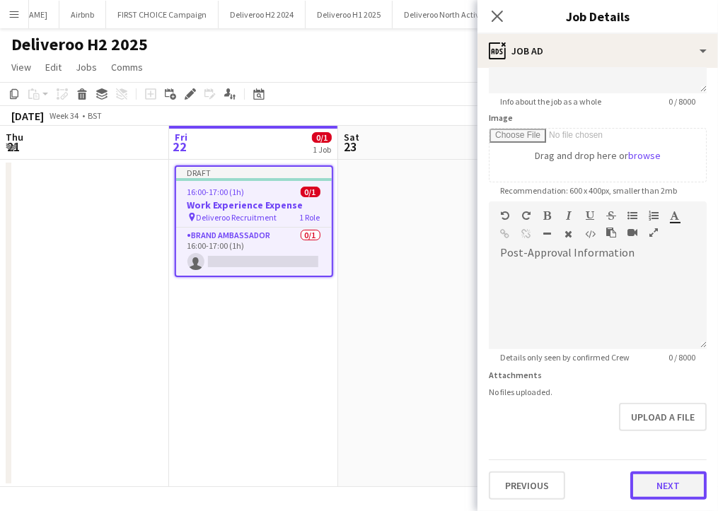
click at [651, 425] on form "**********" at bounding box center [597, 195] width 240 height 609
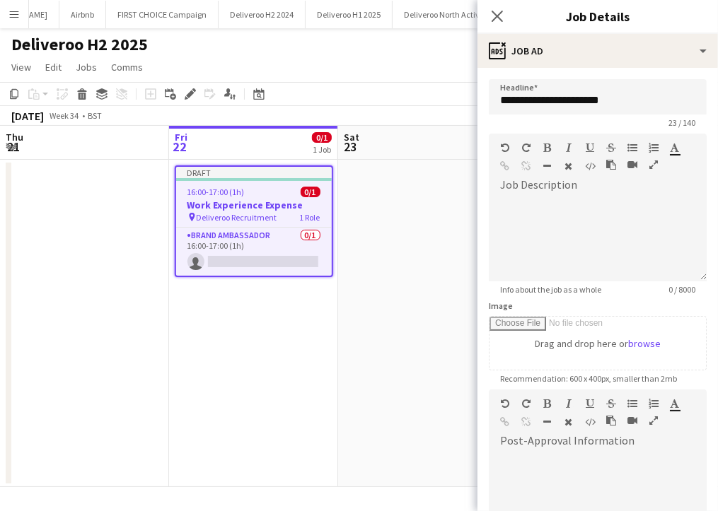
scroll to position [187, 0]
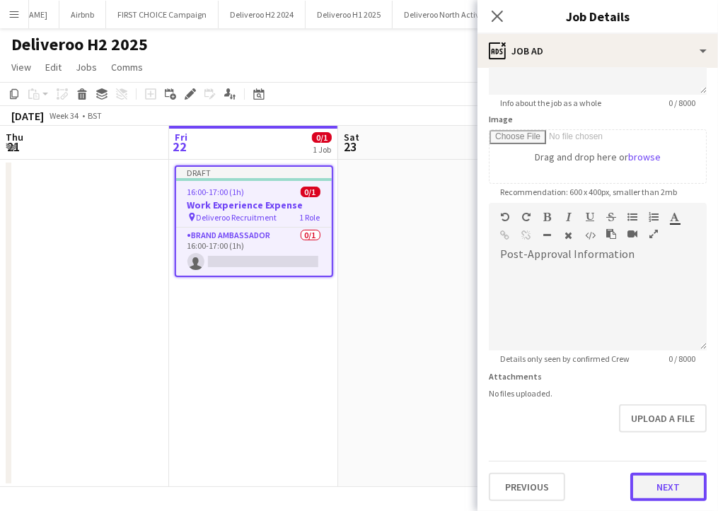
click at [640, 491] on button "Next" at bounding box center [668, 487] width 76 height 28
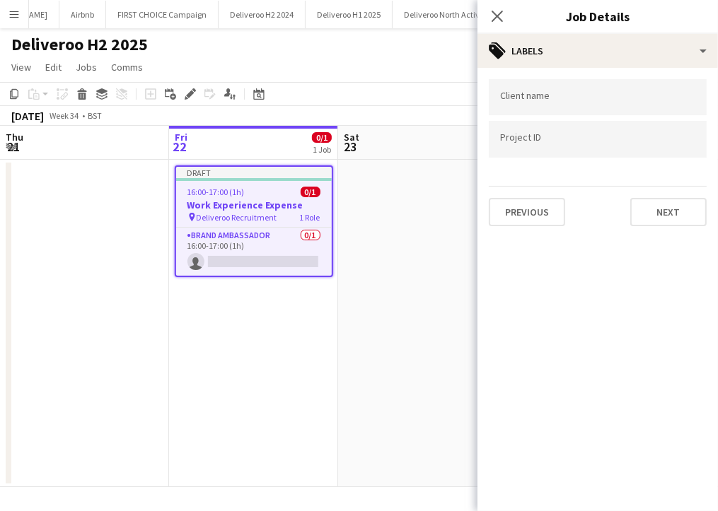
scroll to position [0, 0]
click at [556, 97] on input "Type to search client labels..." at bounding box center [597, 97] width 195 height 13
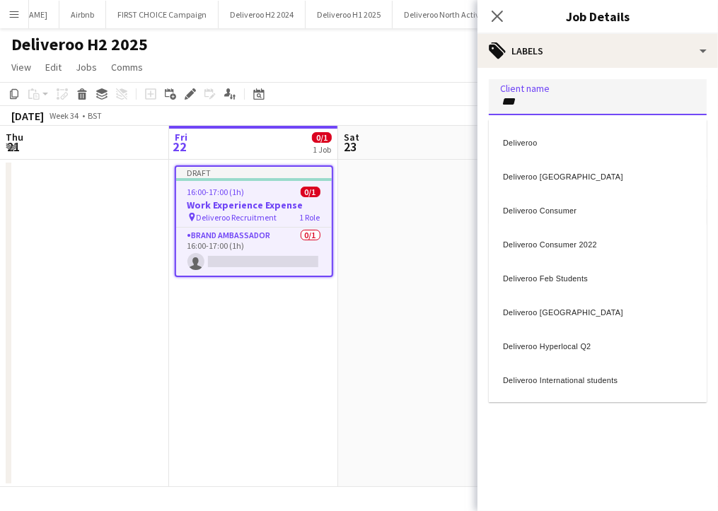
type input "***"
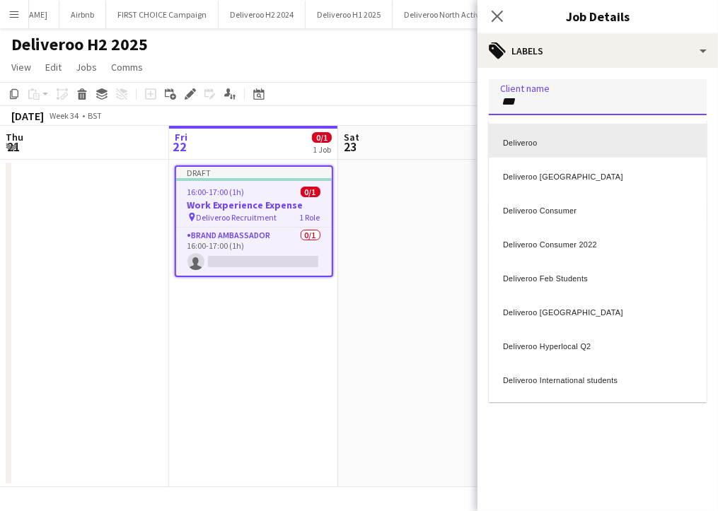
click at [557, 146] on div "Deliveroo" at bounding box center [598, 141] width 218 height 34
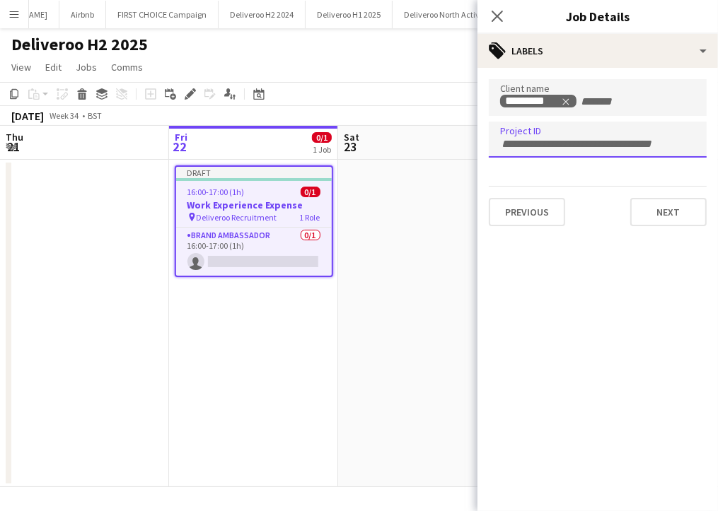
click at [536, 138] on input "Type to search project ID labels..." at bounding box center [597, 144] width 195 height 13
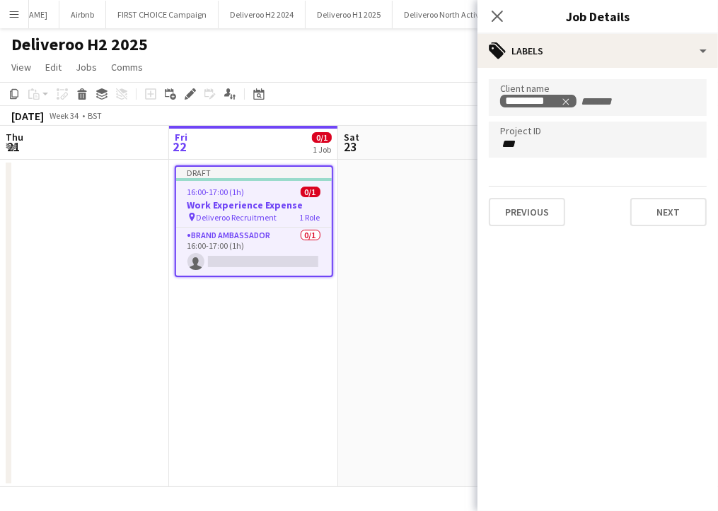
click at [497, 180] on form "Client name ********* Project ID *** Previous Next" at bounding box center [597, 152] width 240 height 147
click at [528, 161] on form "Client name ********* Project ID *** Previous Next" at bounding box center [597, 152] width 240 height 147
click at [529, 154] on div "***" at bounding box center [598, 140] width 218 height 36
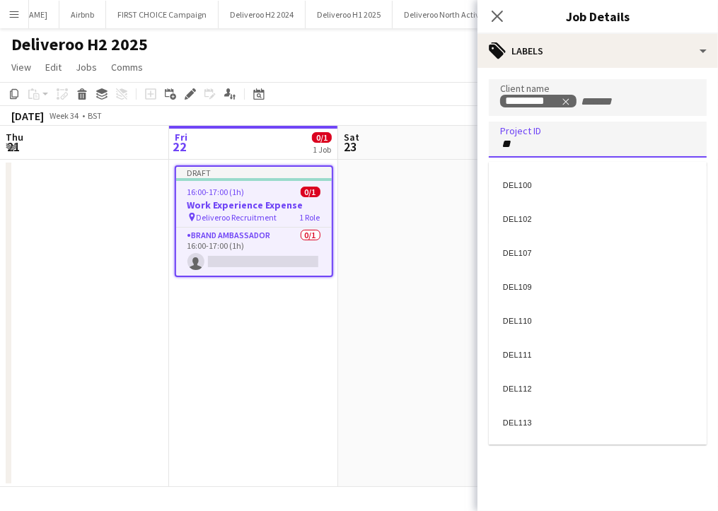
type input "***"
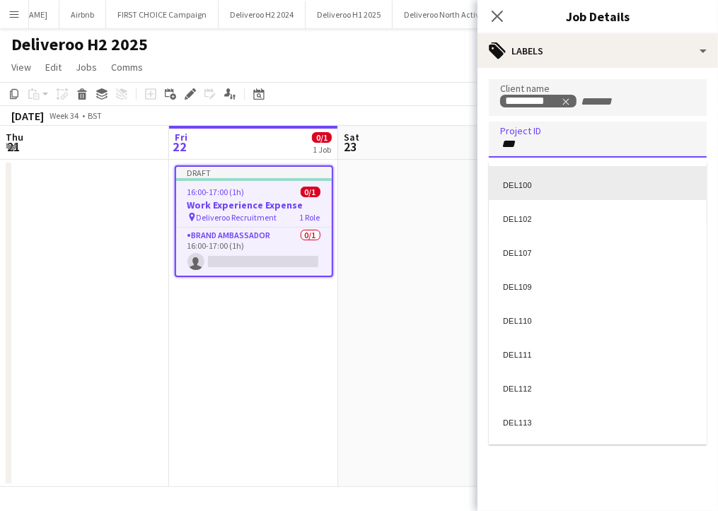
click at [525, 178] on div "DEL100" at bounding box center [598, 183] width 218 height 34
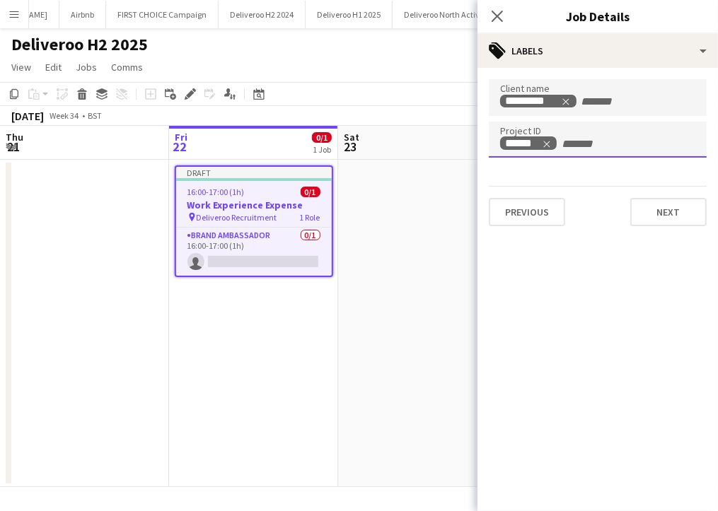
click at [489, 182] on form "Client name ********* Project ID ****** Previous Next" at bounding box center [597, 152] width 240 height 147
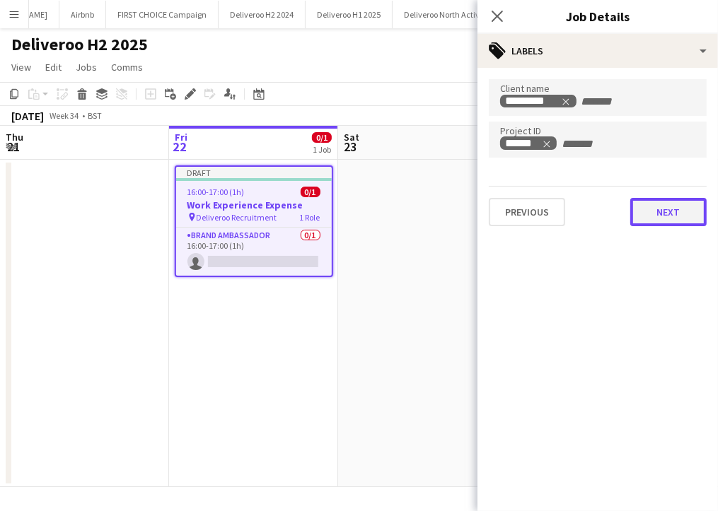
click at [667, 213] on button "Next" at bounding box center [668, 212] width 76 height 28
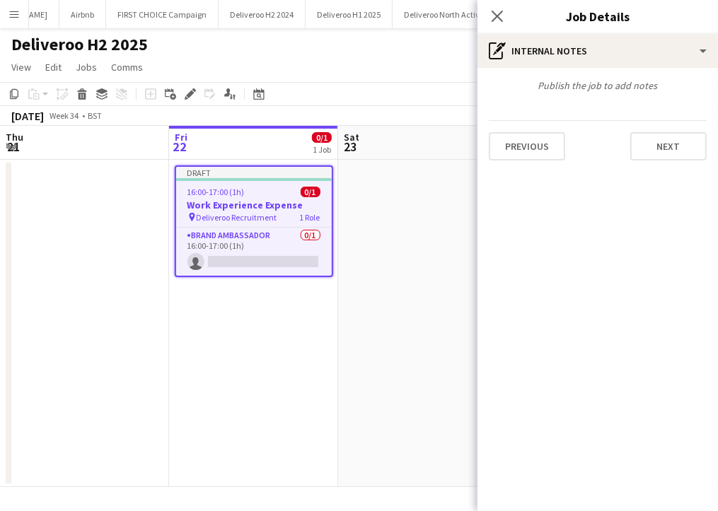
type input "*******"
click at [656, 151] on button "Next" at bounding box center [668, 146] width 76 height 28
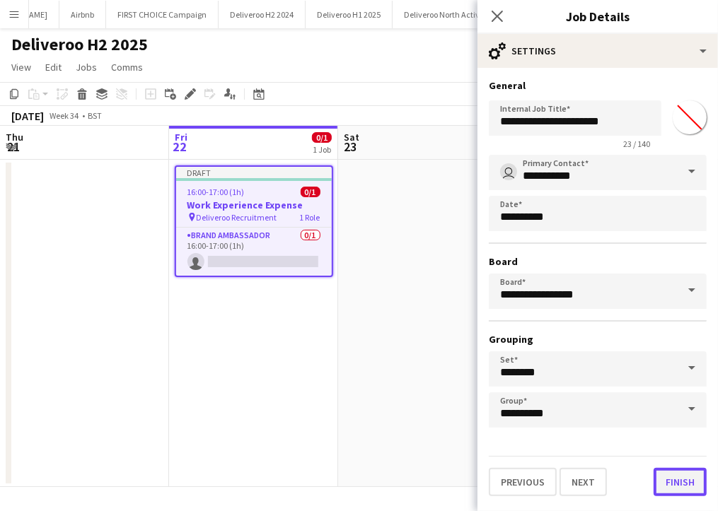
click at [677, 476] on button "Finish" at bounding box center [679, 482] width 53 height 28
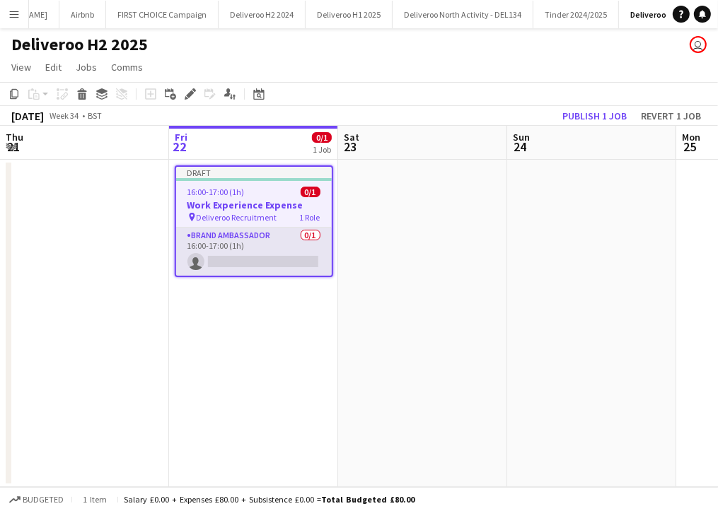
click at [257, 252] on app-card-role "Brand Ambassador 0/1 16:00-17:00 (1h) single-neutral-actions" at bounding box center [254, 252] width 156 height 48
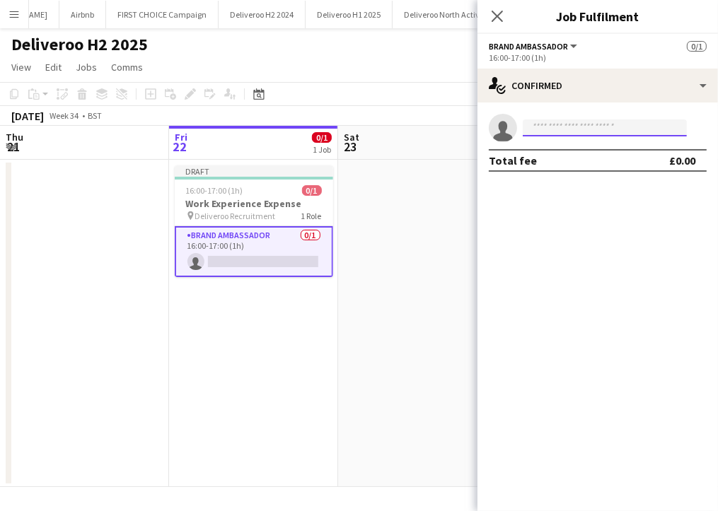
click at [535, 132] on input at bounding box center [605, 128] width 164 height 17
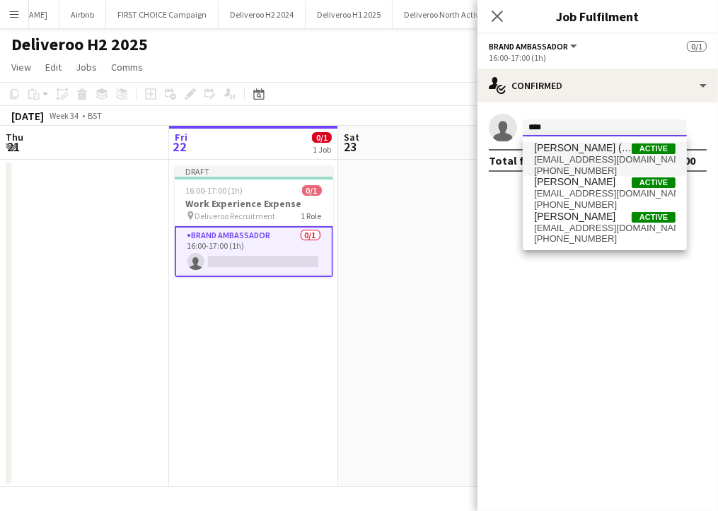
type input "****"
click at [563, 153] on span "[PERSON_NAME] ([PERSON_NAME]" at bounding box center [583, 148] width 98 height 12
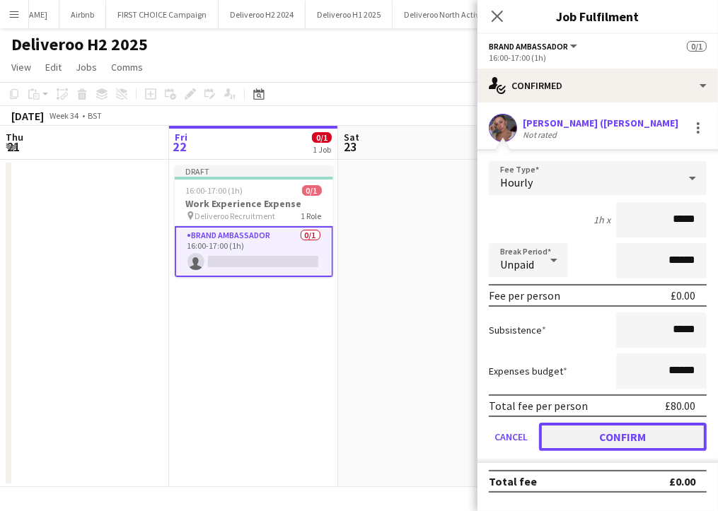
click at [592, 433] on button "Confirm" at bounding box center [623, 437] width 168 height 28
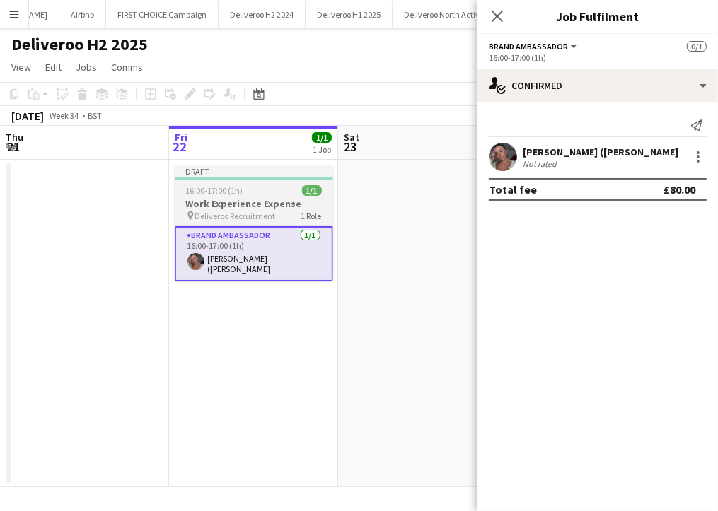
click at [283, 214] on div "pin Deliveroo Recruitment 1 Role" at bounding box center [254, 215] width 158 height 11
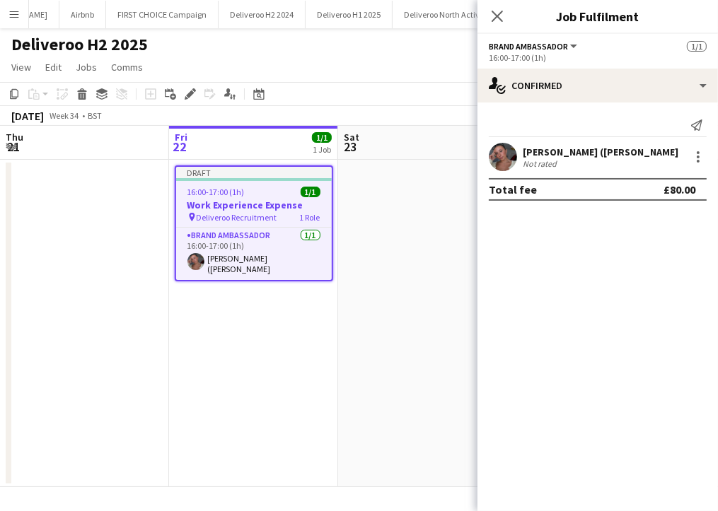
click at [586, 194] on div "Total fee £80.00" at bounding box center [598, 189] width 218 height 23
click at [588, 157] on div "[PERSON_NAME] ([PERSON_NAME]" at bounding box center [601, 152] width 156 height 13
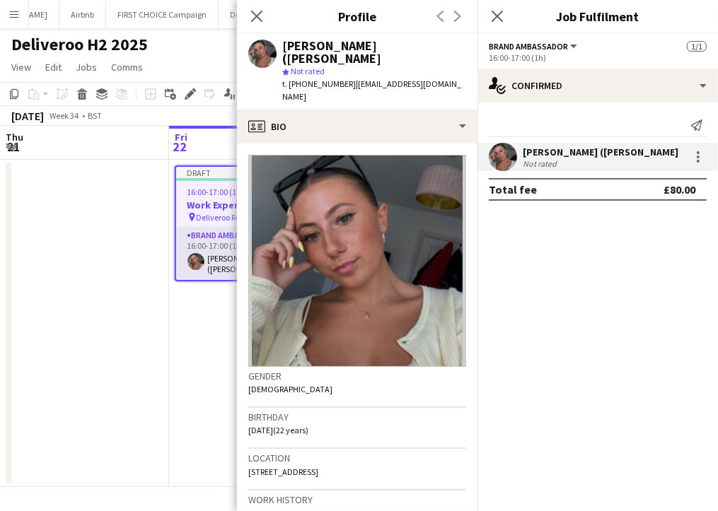
click at [188, 264] on app-user-avatar at bounding box center [195, 261] width 17 height 17
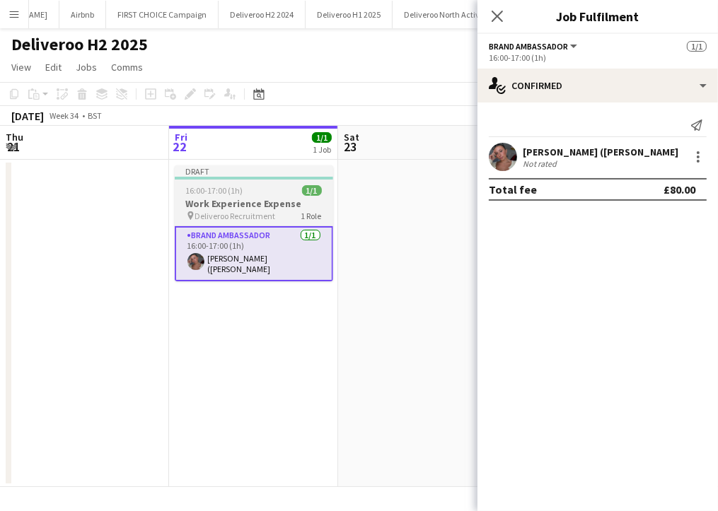
click at [250, 213] on span "Deliveroo Recruitment" at bounding box center [235, 216] width 81 height 11
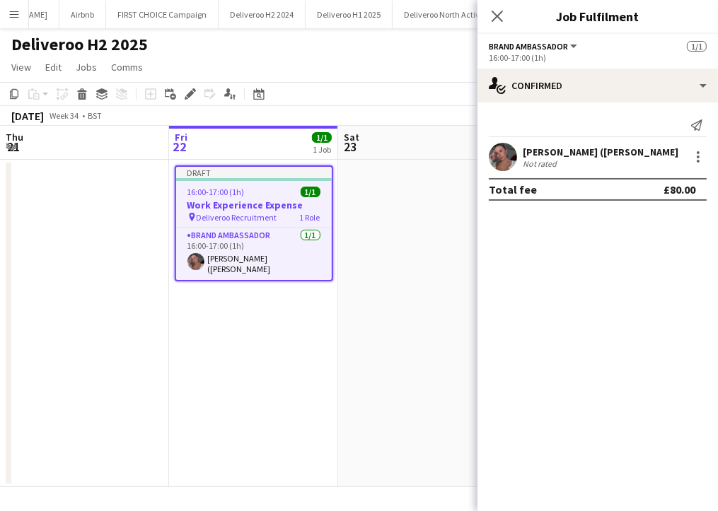
click at [508, 173] on app-confirmed-crew "[PERSON_NAME] (Kitty) Adamou Not rated Total fee £80.00" at bounding box center [597, 172] width 240 height 58
click at [382, 210] on app-date-cell at bounding box center [422, 323] width 169 height 327
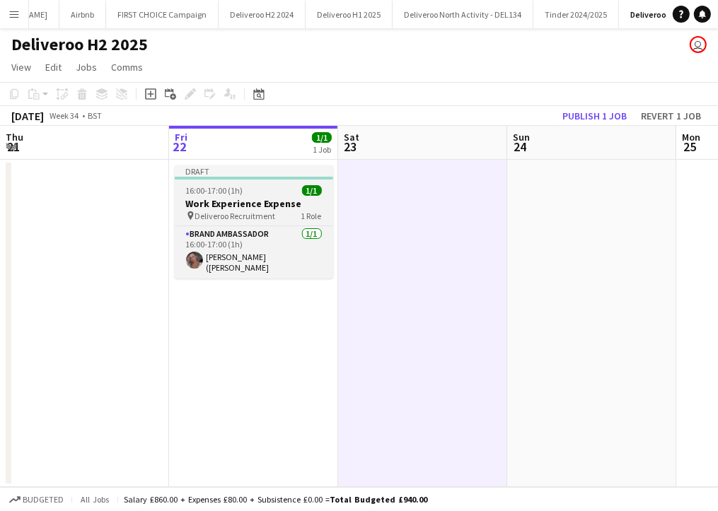
click at [277, 207] on h3 "Work Experience Expense" at bounding box center [254, 203] width 158 height 13
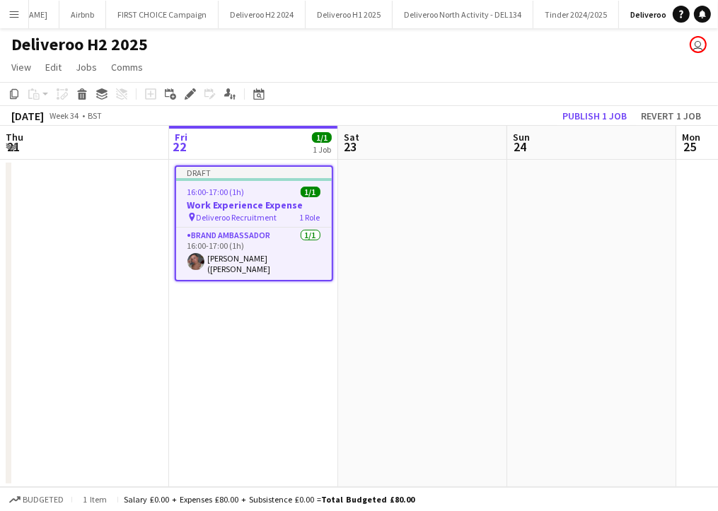
click at [397, 255] on app-date-cell at bounding box center [422, 323] width 169 height 327
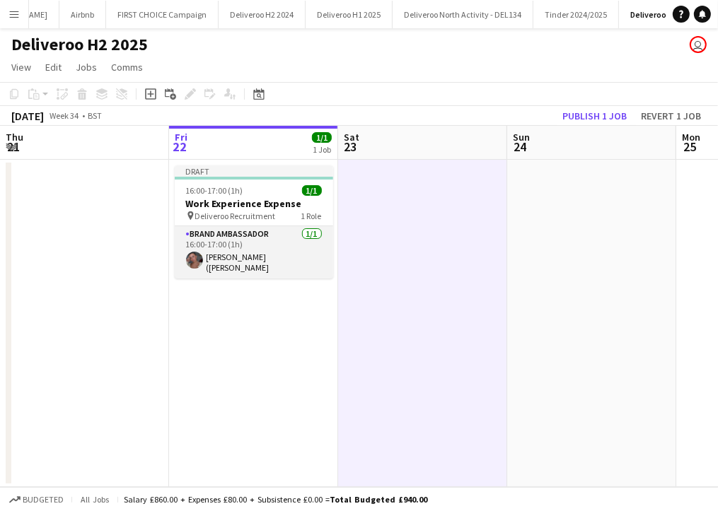
click at [270, 237] on app-card-role "Brand Ambassador [DATE] 16:00-17:00 (1h) [PERSON_NAME]" at bounding box center [254, 252] width 158 height 52
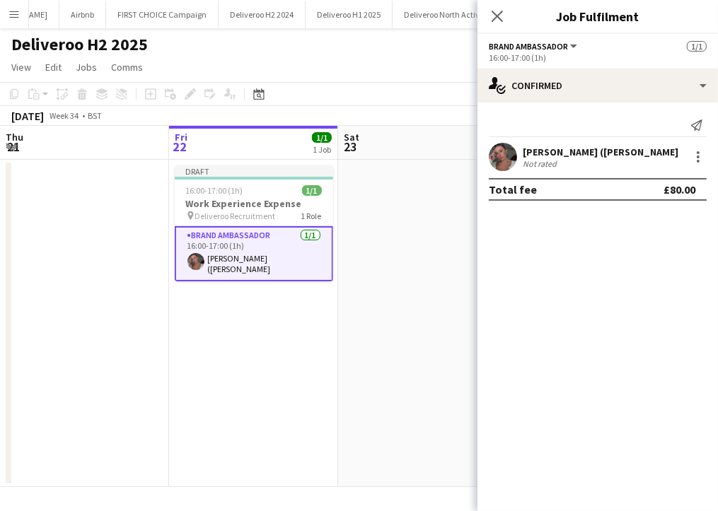
click at [381, 202] on app-date-cell at bounding box center [422, 323] width 169 height 327
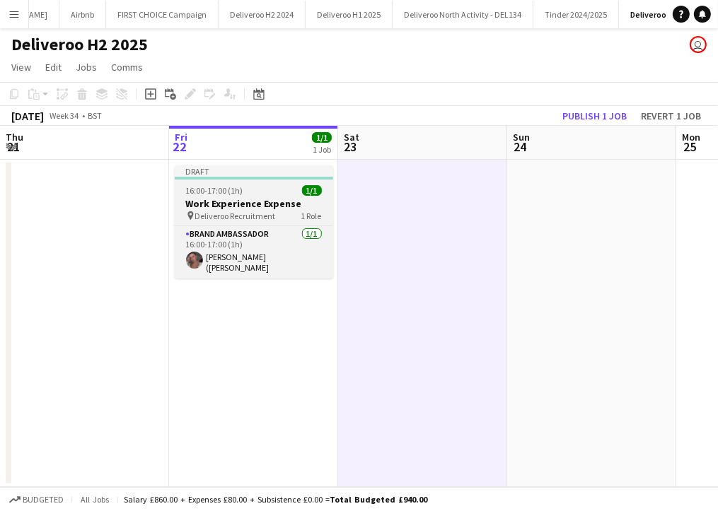
click at [263, 207] on h3 "Work Experience Expense" at bounding box center [254, 203] width 158 height 13
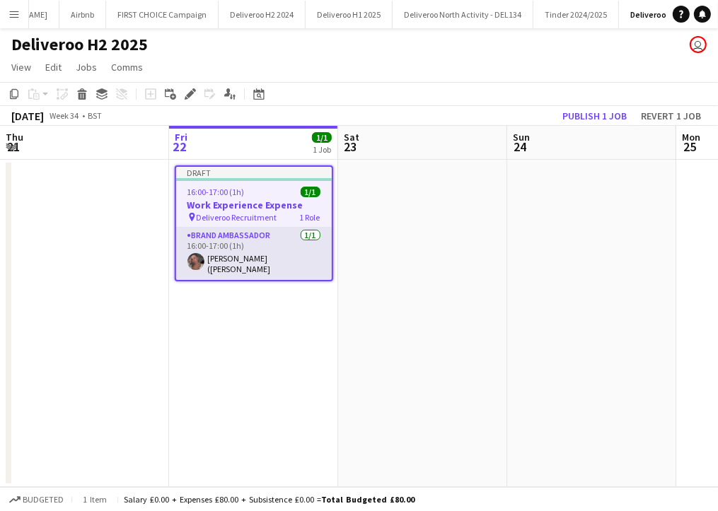
click at [261, 255] on app-card-role "Brand Ambassador [DATE] 16:00-17:00 (1h) [PERSON_NAME]" at bounding box center [254, 254] width 156 height 52
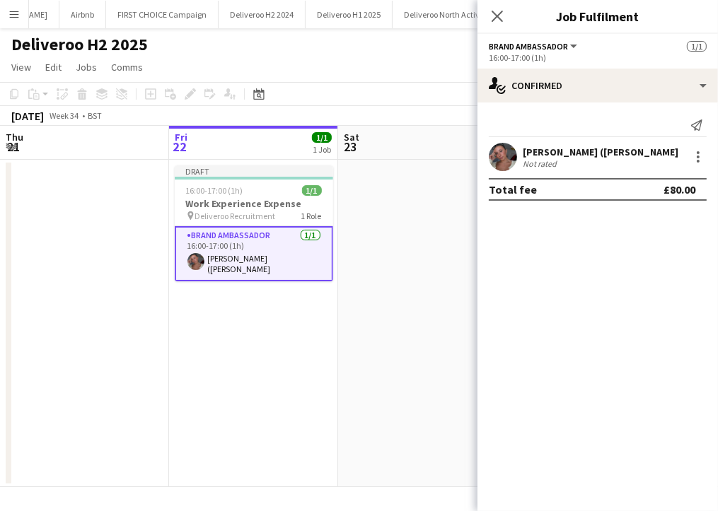
click at [356, 59] on app-page-menu "View Day view expanded Day view collapsed Month view Date picker Jump to [DATE]…" at bounding box center [359, 68] width 718 height 27
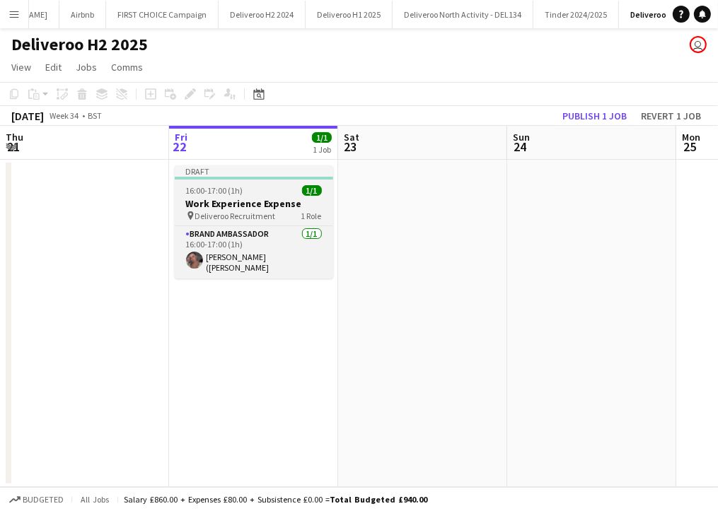
click at [307, 204] on h3 "Work Experience Expense" at bounding box center [254, 203] width 158 height 13
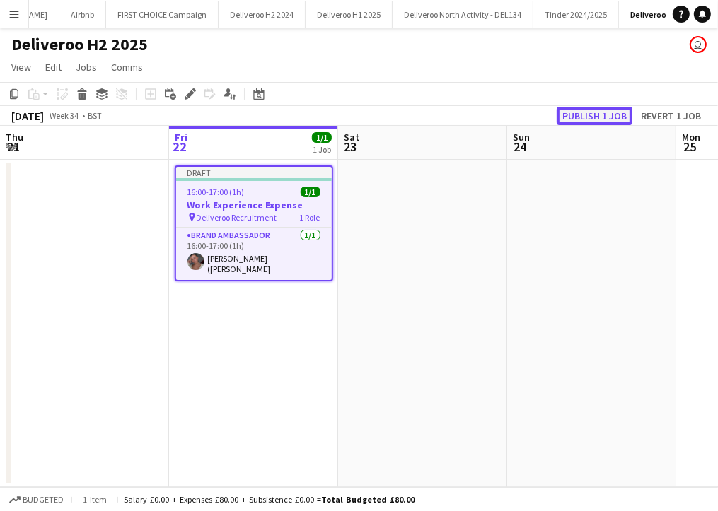
click at [605, 117] on button "Publish 1 job" at bounding box center [595, 116] width 76 height 18
